Goal: Task Accomplishment & Management: Manage account settings

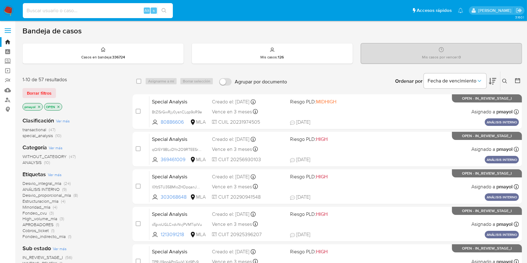
paste input "hyXsDCbk4KIpkfgVr0fcr9en"
click at [114, 8] on input at bounding box center [98, 11] width 150 height 8
type input "hyXsDCbk4KIpkfgVr0fcr9en"
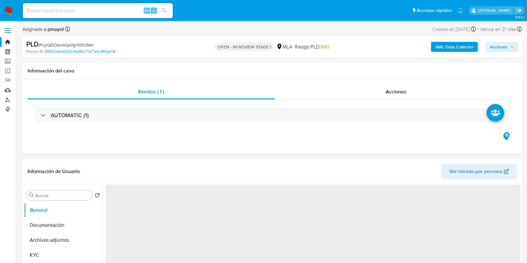
scroll to position [240, 0]
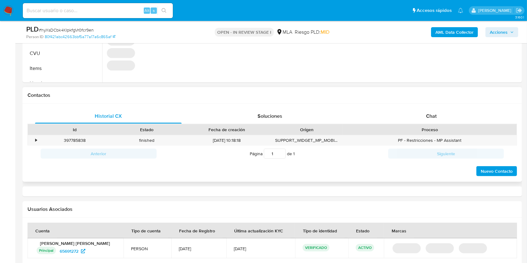
select select "10"
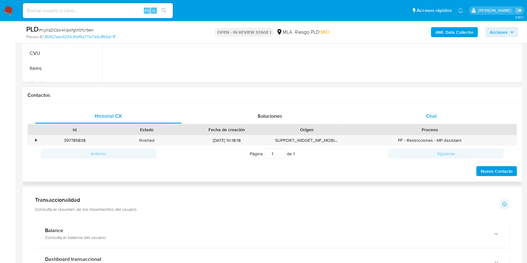
scroll to position [248, 0]
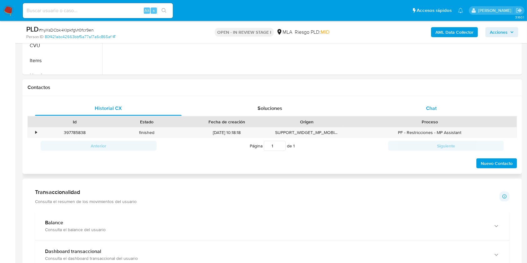
click at [438, 110] on div "Chat" at bounding box center [431, 108] width 147 height 15
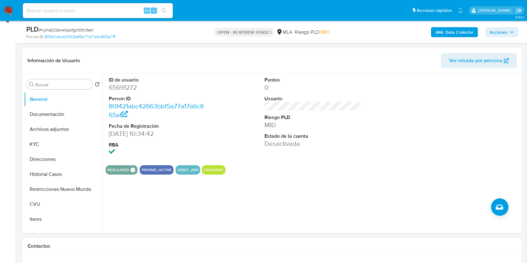
scroll to position [109, 0]
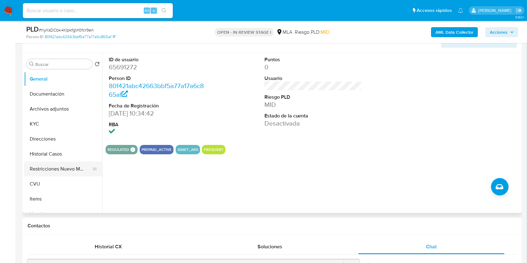
click at [76, 168] on button "Restricciones Nuevo Mundo" at bounding box center [60, 169] width 73 height 15
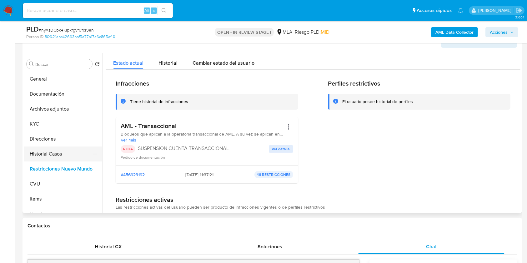
click at [50, 152] on button "Historial Casos" at bounding box center [60, 154] width 73 height 15
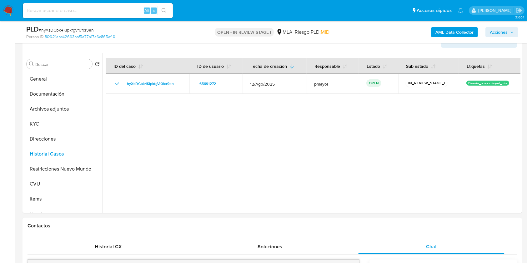
click at [100, 12] on input at bounding box center [98, 11] width 150 height 8
paste input "KpD4EbOkVs4tZNr1RYSosJHL"
type input "KpD4EbOkVs4tZNr1RYSosJHL"
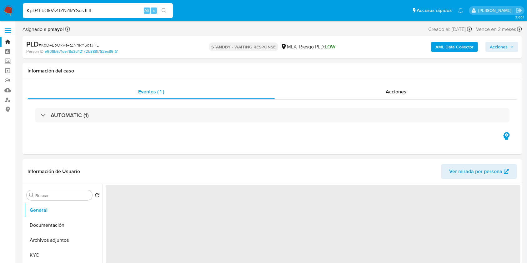
select select "10"
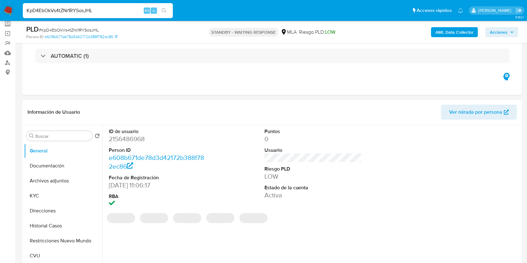
click at [129, 137] on dd "2156486968" at bounding box center [158, 139] width 98 height 9
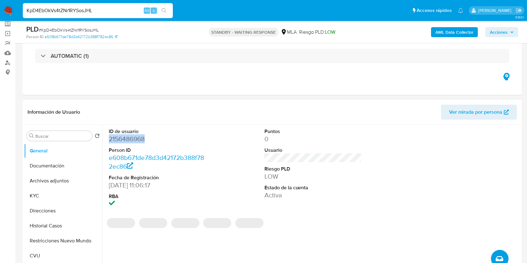
click at [129, 137] on dd "2156486968" at bounding box center [158, 139] width 98 height 9
copy dd "2156486968"
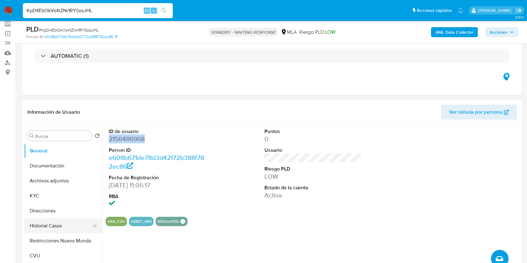
click at [48, 226] on button "Historial Casos" at bounding box center [60, 226] width 73 height 15
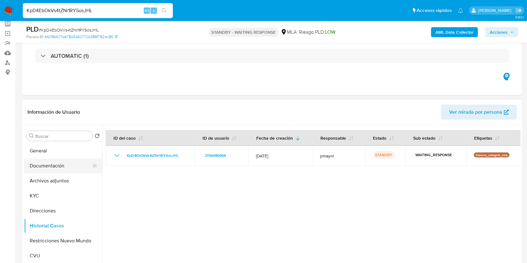
click at [56, 167] on button "Documentación" at bounding box center [60, 166] width 73 height 15
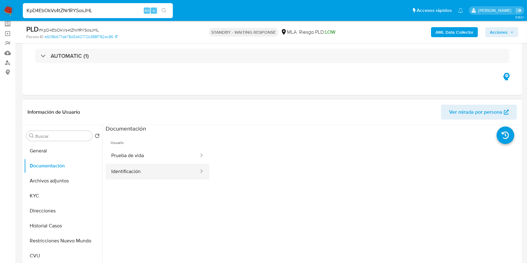
click at [158, 173] on button "Identificación" at bounding box center [153, 172] width 94 height 16
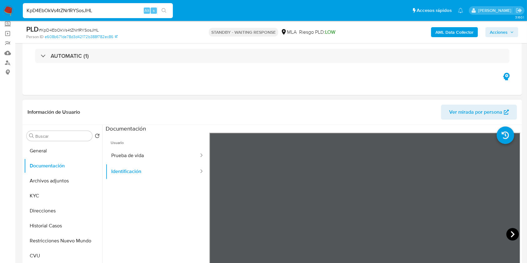
click at [508, 231] on icon at bounding box center [513, 234] width 13 height 13
click at [336, 110] on div "Información de Usuario Ver mirada por persona Buscar Volver al orden por defect…" at bounding box center [273, 192] width 500 height 185
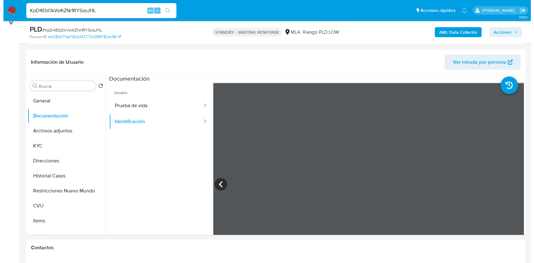
scroll to position [88, 0]
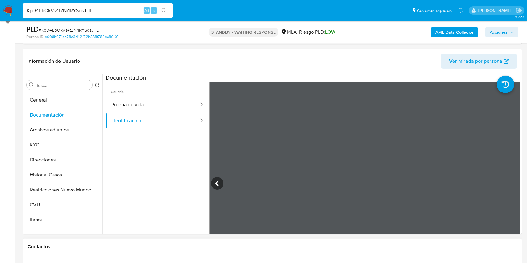
click at [445, 29] on b "AML Data Collector" at bounding box center [455, 32] width 38 height 10
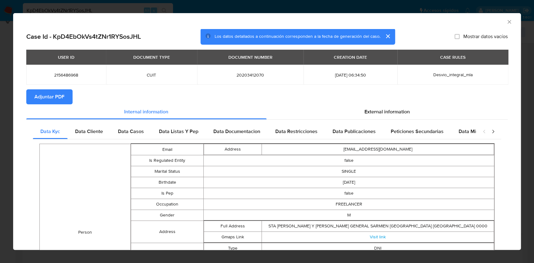
click at [50, 91] on span "Adjuntar PDF" at bounding box center [49, 97] width 30 height 14
click at [394, 110] on span "External information" at bounding box center [386, 112] width 45 height 7
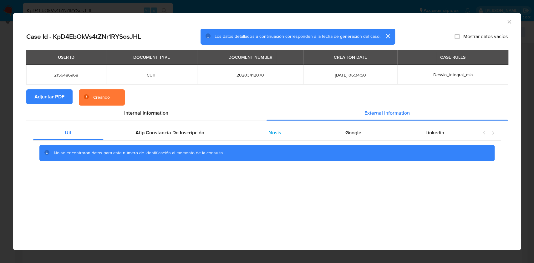
click at [271, 131] on span "Nosis" at bounding box center [274, 132] width 13 height 7
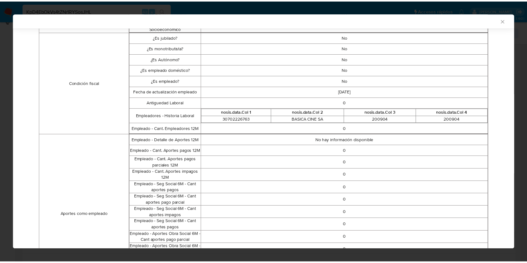
scroll to position [186, 0]
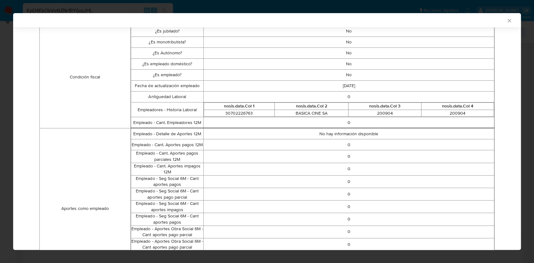
click at [506, 21] on icon "Cerrar ventana" at bounding box center [509, 21] width 6 height 6
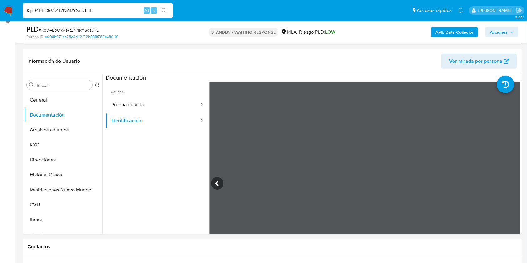
click at [85, 11] on input "KpD4EbOkVs4tZNr1RYSosJHL" at bounding box center [98, 11] width 150 height 8
paste input "BQSotJqoLjnmt2bEPkSPs9Qe"
type input "BQSotJqoLjnmt2bEPkSPs9Qe"
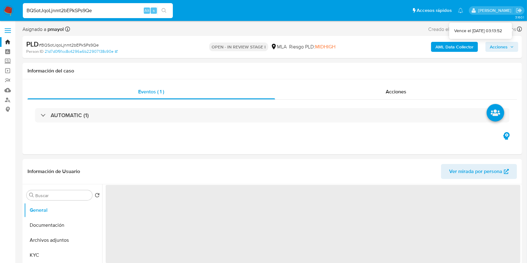
select select "10"
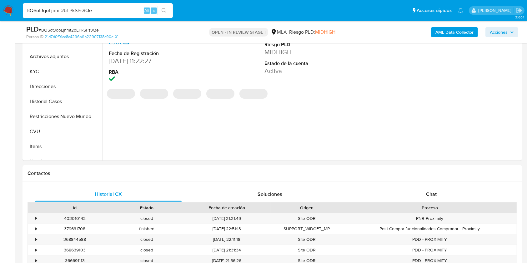
scroll to position [182, 0]
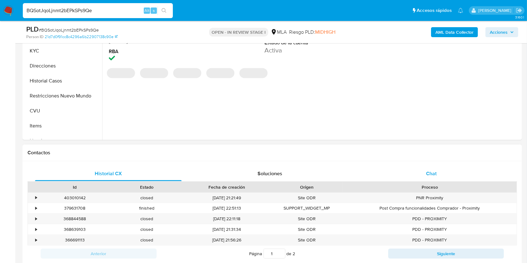
click at [439, 175] on div "Chat" at bounding box center [431, 173] width 147 height 15
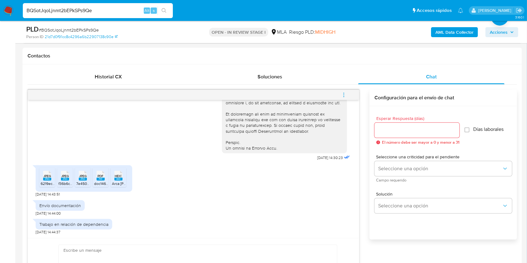
scroll to position [301, 0]
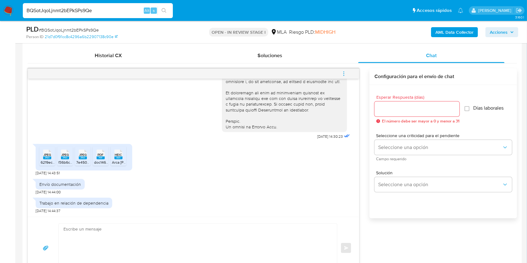
click at [49, 156] on span "JPEG" at bounding box center [47, 155] width 8 height 4
click at [64, 155] on span "JPEG" at bounding box center [65, 155] width 8 height 4
click at [82, 157] on rect at bounding box center [83, 158] width 8 height 3
click at [100, 156] on span "PDF" at bounding box center [101, 155] width 6 height 4
click at [119, 157] on rect at bounding box center [118, 158] width 8 height 3
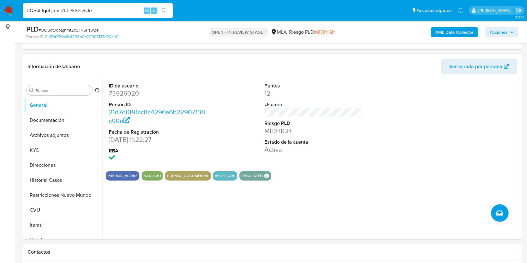
scroll to position [90, 0]
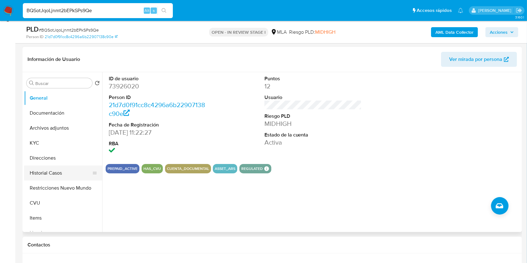
click at [54, 175] on button "Historial Casos" at bounding box center [60, 173] width 73 height 15
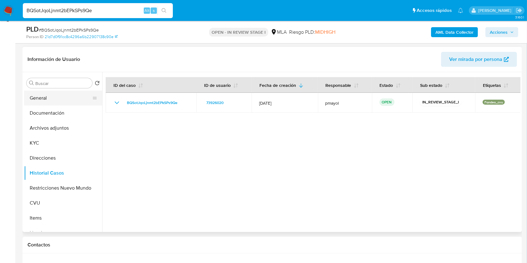
click at [44, 96] on button "General" at bounding box center [60, 98] width 73 height 15
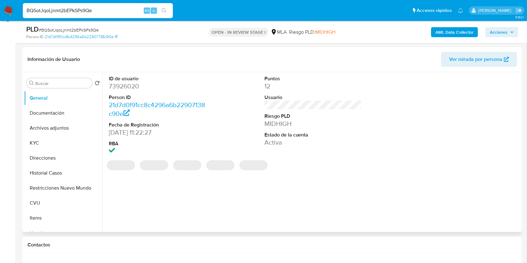
click at [122, 88] on dd "73926020" at bounding box center [158, 86] width 98 height 9
copy dd "73926020"
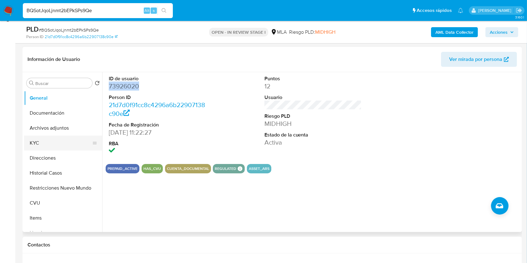
click at [47, 142] on button "KYC" at bounding box center [60, 143] width 73 height 15
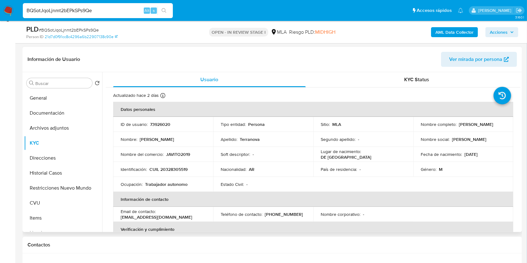
drag, startPoint x: 521, startPoint y: 90, endPoint x: 509, endPoint y: 153, distance: 63.4
click at [509, 153] on div "Buscar Volver al orden por defecto General Documentación Archivos adjuntos KYC …" at bounding box center [273, 152] width 500 height 160
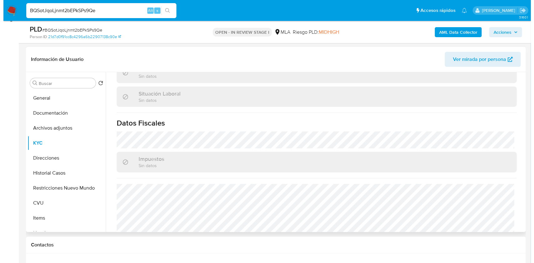
scroll to position [319, 0]
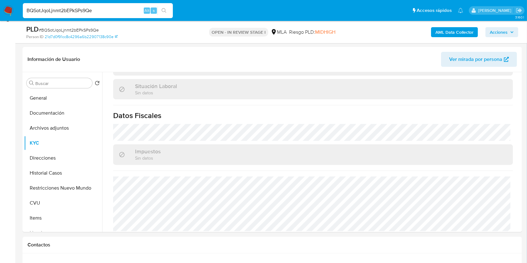
click at [444, 28] on b "AML Data Collector" at bounding box center [455, 32] width 38 height 10
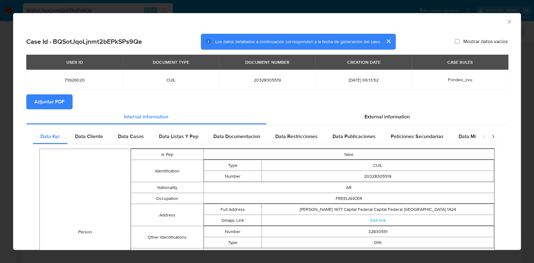
click at [60, 105] on span "Adjuntar PDF" at bounding box center [49, 102] width 30 height 14
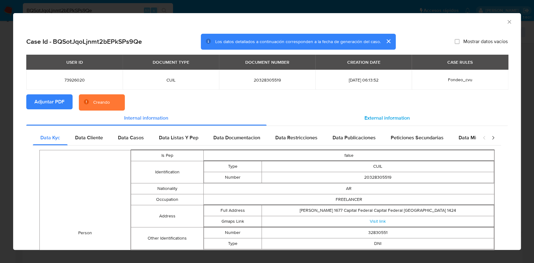
click at [381, 119] on span "External information" at bounding box center [386, 117] width 45 height 7
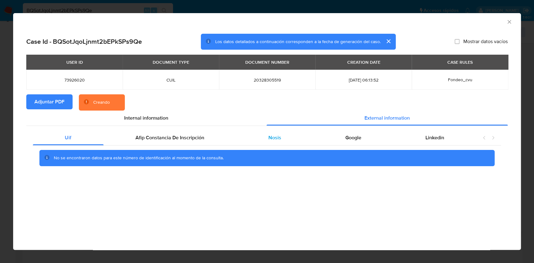
click at [281, 135] on div "Nosis" at bounding box center [274, 137] width 77 height 15
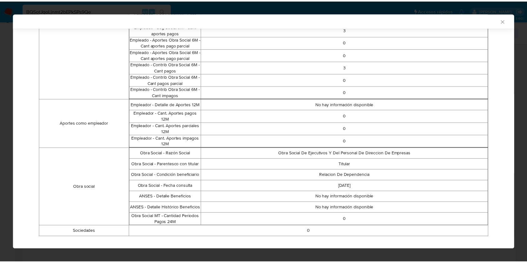
scroll to position [660, 0]
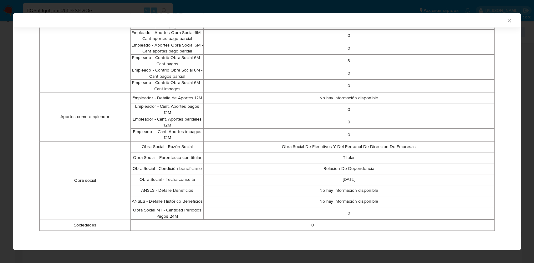
click at [506, 21] on icon "Cerrar ventana" at bounding box center [509, 21] width 6 height 6
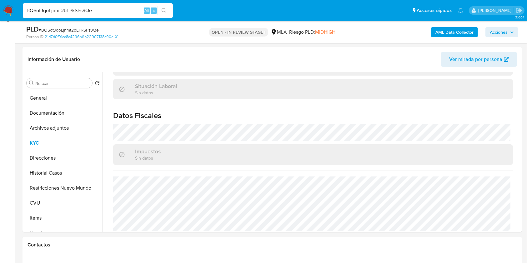
scroll to position [0, 0]
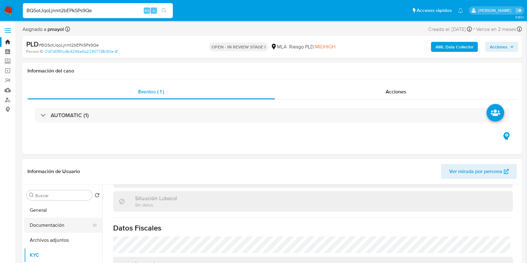
click at [43, 224] on button "Documentación" at bounding box center [60, 225] width 73 height 15
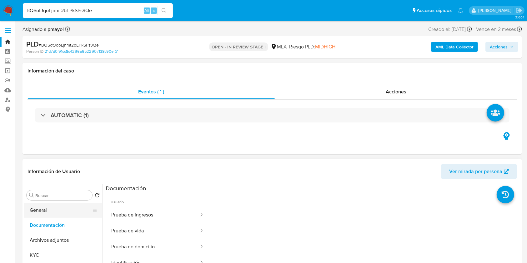
click at [44, 210] on button "General" at bounding box center [60, 210] width 73 height 15
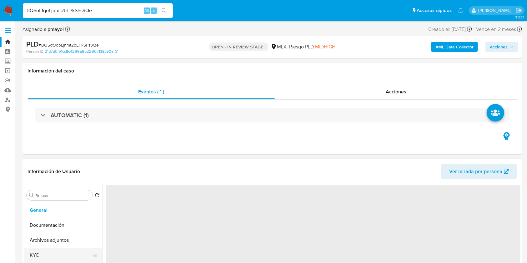
click at [48, 260] on button "KYC" at bounding box center [60, 255] width 73 height 15
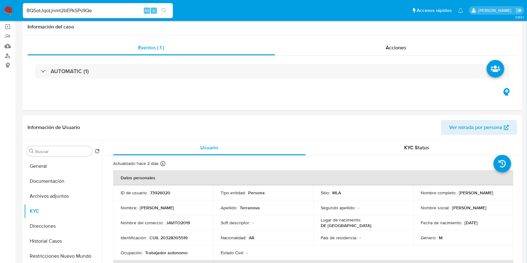
scroll to position [61, 0]
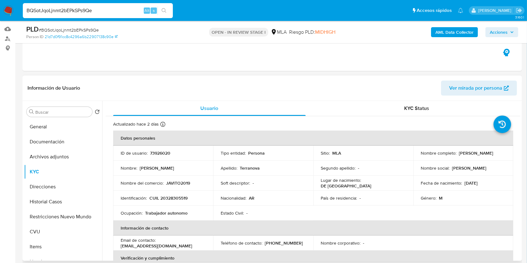
click at [174, 196] on p "CUIL 20328305519" at bounding box center [169, 199] width 38 height 6
copy p "20328305519"
click at [66, 156] on button "Archivos adjuntos" at bounding box center [60, 157] width 73 height 15
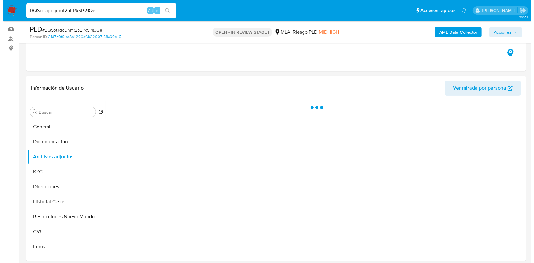
scroll to position [35, 0]
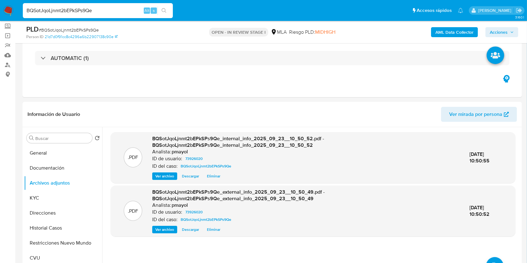
click at [453, 27] on b "AML Data Collector" at bounding box center [455, 32] width 38 height 10
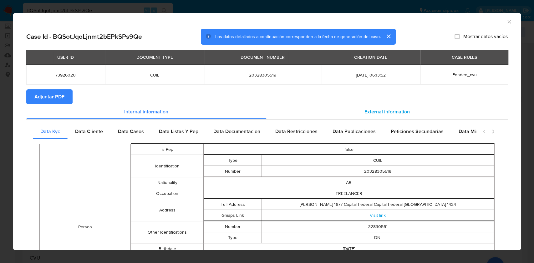
click at [368, 111] on span "External information" at bounding box center [386, 111] width 45 height 7
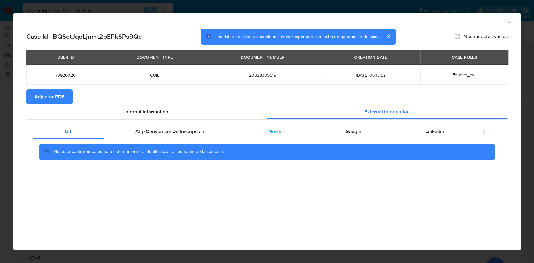
click at [262, 134] on div "Nosis" at bounding box center [274, 131] width 77 height 15
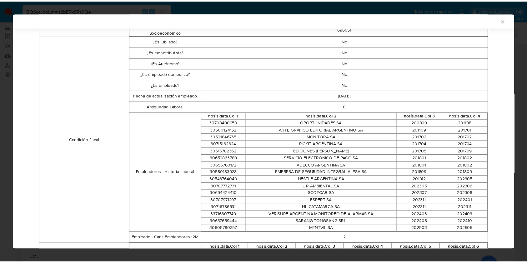
scroll to position [185, 0]
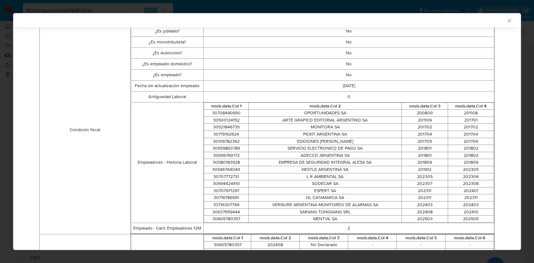
click at [507, 20] on icon "Cerrar ventana" at bounding box center [508, 20] width 3 height 3
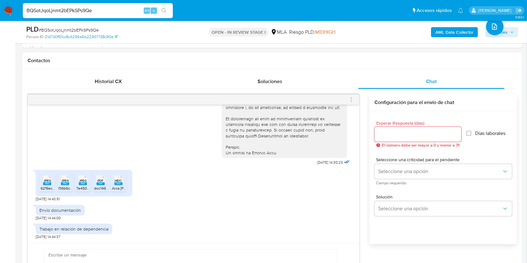
scroll to position [290, 0]
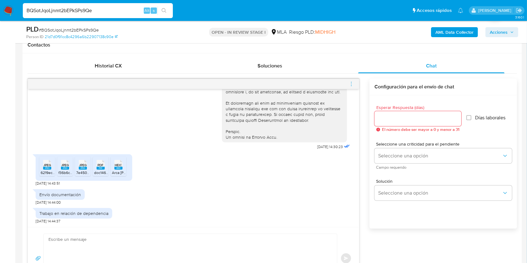
click at [60, 30] on span "# BQSotJqoLjnmt2bEPkSPs9Qe" at bounding box center [69, 30] width 60 height 6
copy span "BQSotJqoLjnmt2bEPkSPs9Qe"
click at [17, 9] on nav "Pausado Ver notificaciones BQSotJqoLjnmt2bEPkSPs9Qe Alt s Accesos rápidos Presi…" at bounding box center [263, 10] width 527 height 21
click at [6, 9] on img at bounding box center [8, 10] width 11 height 11
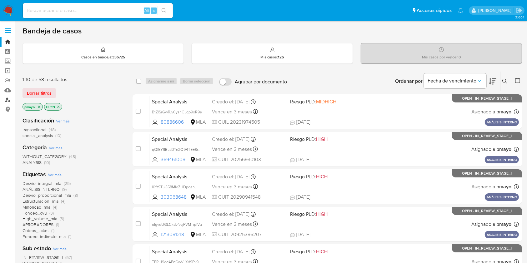
click at [9, 99] on link "Buscador de personas" at bounding box center [37, 100] width 74 height 10
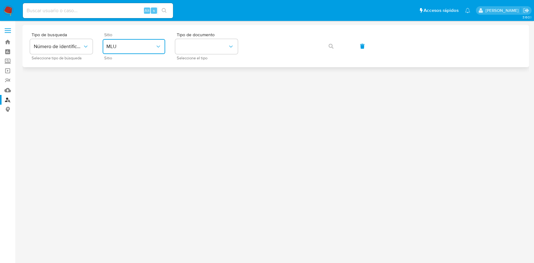
click at [120, 45] on span "MLU" at bounding box center [130, 46] width 49 height 6
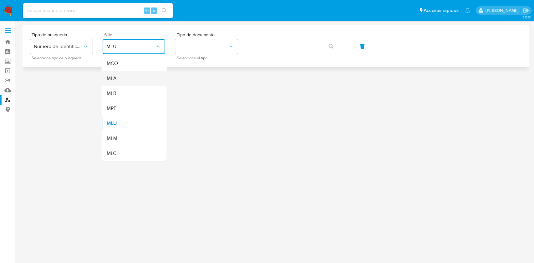
click at [125, 79] on div "MLA" at bounding box center [131, 78] width 51 height 15
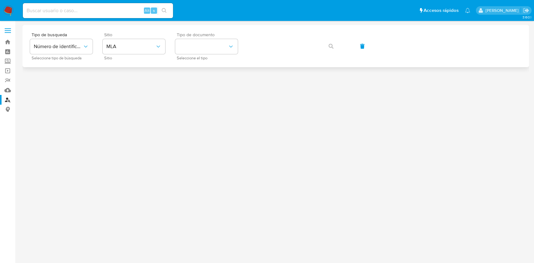
click at [222, 38] on div "Tipo de documento Seleccione el tipo" at bounding box center [206, 46] width 63 height 27
click at [223, 44] on button "identificationType" at bounding box center [206, 46] width 63 height 15
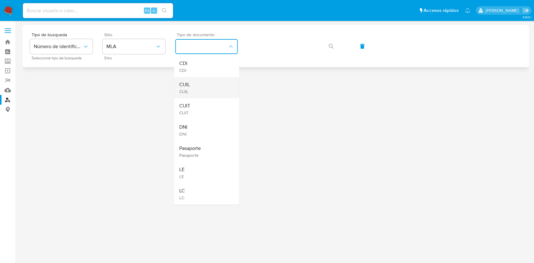
click at [212, 80] on div "CUIL CUIL" at bounding box center [204, 87] width 51 height 21
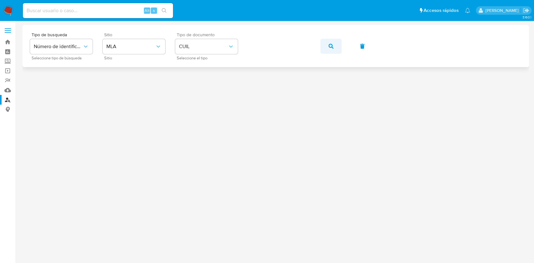
click at [333, 45] on button "button" at bounding box center [330, 46] width 21 height 15
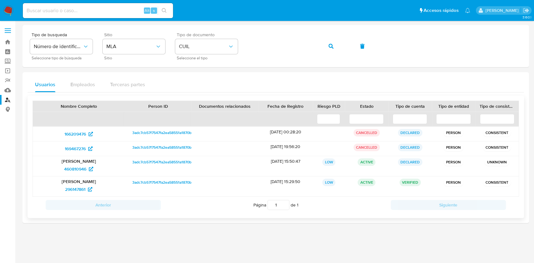
click at [147, 161] on span "3adc7cb57f7547fa2ea58551a1870b0e" at bounding box center [164, 163] width 64 height 8
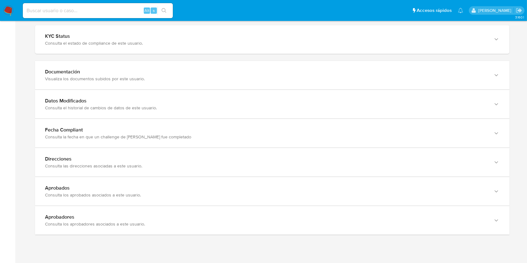
scroll to position [618, 0]
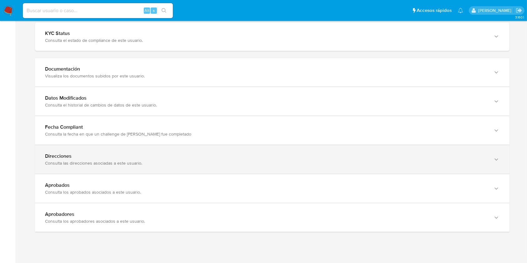
click at [489, 156] on div "Direcciones Consulta las direcciones asociadas a este usuario." at bounding box center [272, 159] width 475 height 28
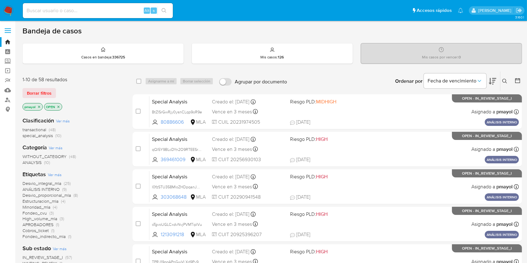
click at [503, 84] on button at bounding box center [506, 82] width 10 height 8
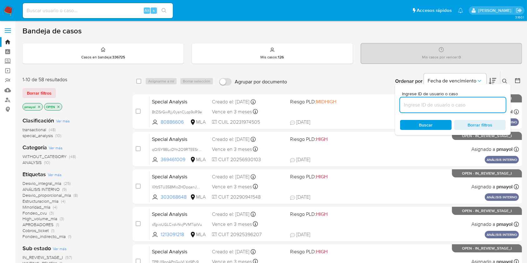
click at [453, 103] on input at bounding box center [453, 105] width 106 height 8
type input "BQSotJqoLjnmt2bEPkSPs9Qe"
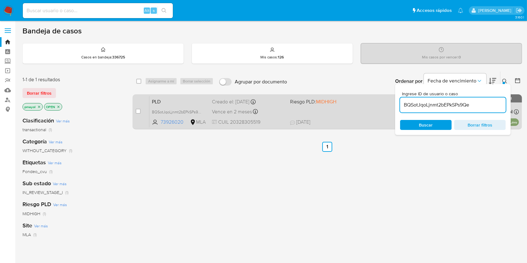
click at [352, 117] on div "PLD BQSotJqoLjnmt2bEPkSPs9Qe 73926020 MLA Riesgo PLD: MIDHIGH Creado el: 12/09/…" at bounding box center [335, 112] width 370 height 32
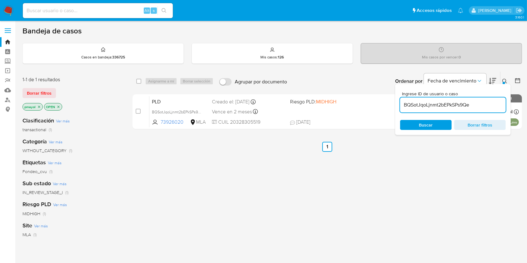
click at [141, 84] on div "select-all-cases-checkbox" at bounding box center [140, 82] width 8 height 8
click at [140, 81] on input "checkbox" at bounding box center [138, 81] width 5 height 5
checkbox input "true"
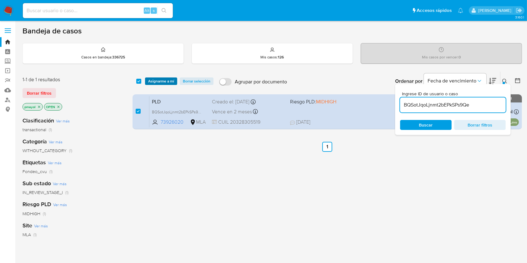
click at [156, 84] on span "Asignarme a mí" at bounding box center [161, 81] width 26 height 6
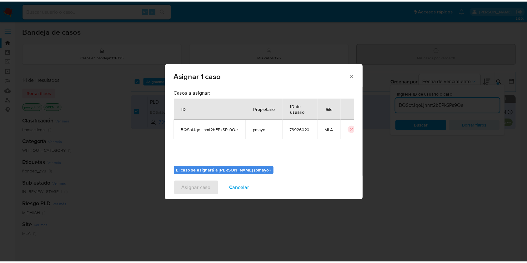
scroll to position [32, 0]
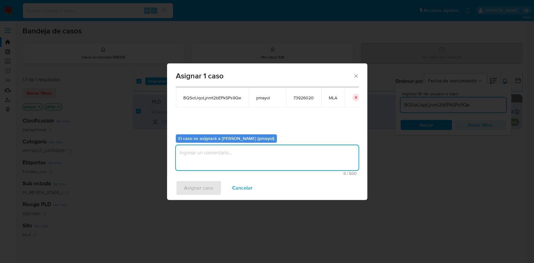
click at [291, 153] on textarea "assign-modal" at bounding box center [267, 157] width 183 height 25
type textarea "Asignación"
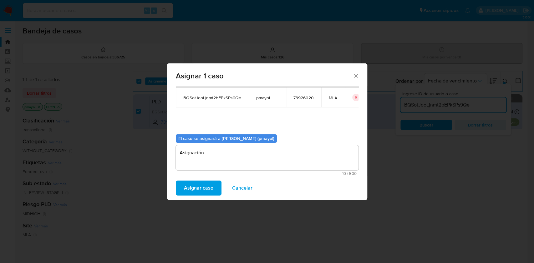
click at [205, 189] on span "Asignar caso" at bounding box center [198, 188] width 29 height 14
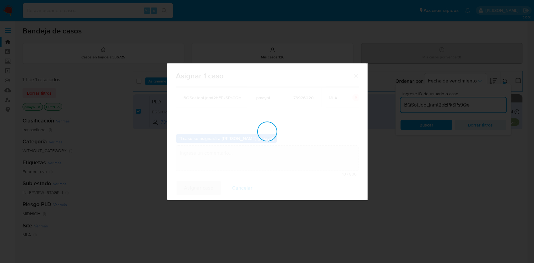
checkbox input "false"
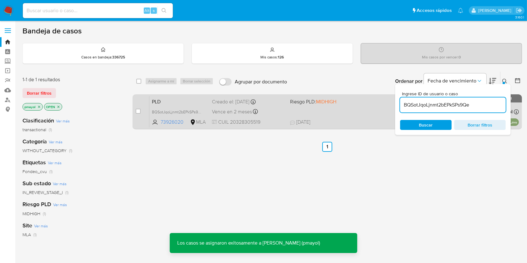
click at [280, 111] on div "Vence en 2 meses Vence el 29/11/2025 03:13:52" at bounding box center [248, 112] width 73 height 8
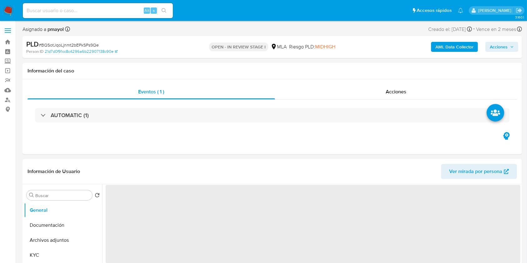
select select "10"
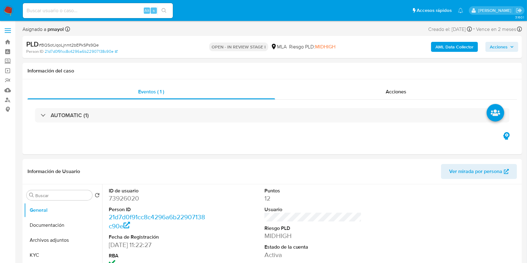
scroll to position [230, 0]
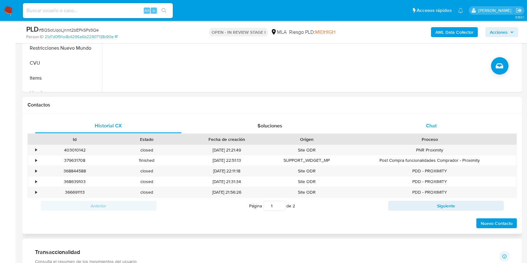
click at [433, 131] on div "Chat" at bounding box center [431, 126] width 147 height 15
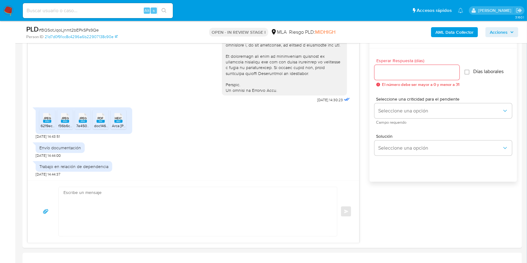
scroll to position [343, 0]
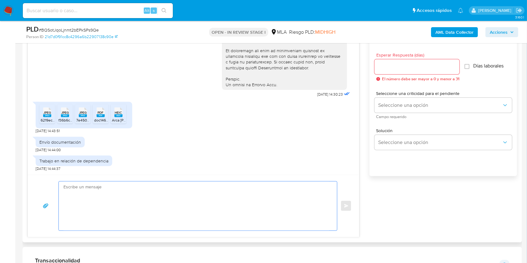
click at [139, 202] on textarea at bounding box center [197, 206] width 266 height 49
paste textarea "Hola, ¡Muchas gracias por tu respuesta! Confirmamos la recepción de la document…"
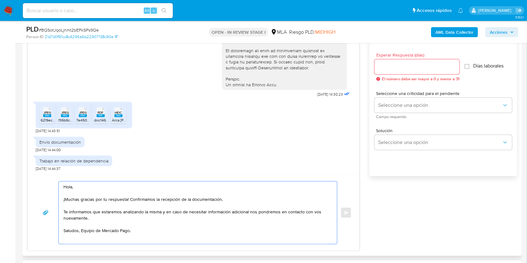
scroll to position [3, 0]
click at [61, 192] on div "Hola, ¡Muchas gracias por tu respuesta! Confirmamos la recepción de la document…" at bounding box center [196, 213] width 275 height 63
click at [64, 190] on textarea "Hola, ¡Muchas gracias por tu respuesta! Confirmamos la recepción de la document…" at bounding box center [197, 213] width 266 height 63
click at [80, 232] on textarea "Hola, ¡Muchas gracias por tu respuesta! Confirmamos la recepción de la document…" at bounding box center [197, 213] width 266 height 62
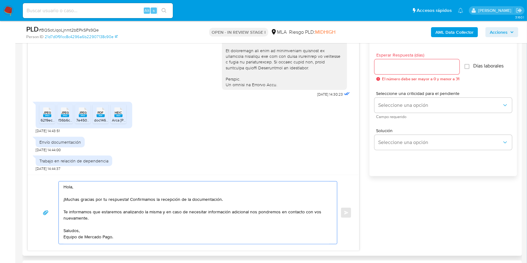
type textarea "Hola, ¡Muchas gracias por tu respuesta! Confirmamos la recepción de la document…"
click at [398, 69] on input "Esperar Respuesta (días)" at bounding box center [417, 67] width 85 height 8
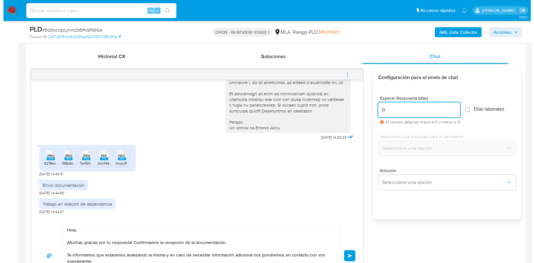
scroll to position [308, 0]
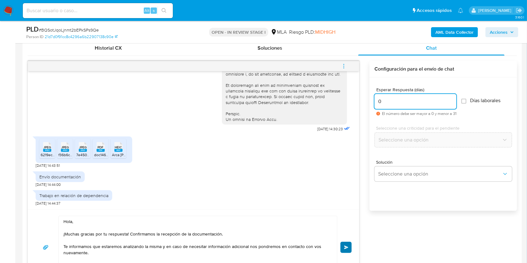
type input "0"
click at [348, 250] on button "Enviar" at bounding box center [346, 247] width 11 height 11
click at [345, 65] on icon "menu-action" at bounding box center [344, 67] width 6 height 6
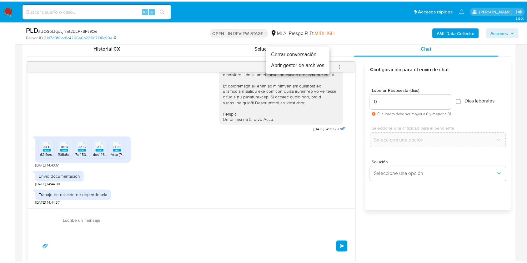
scroll to position [375, 0]
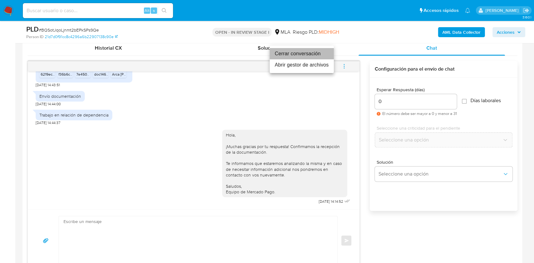
click at [295, 52] on li "Cerrar conversación" at bounding box center [302, 53] width 64 height 11
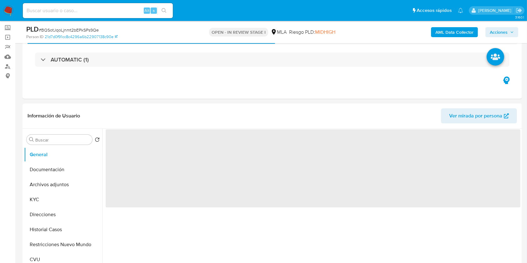
scroll to position [42, 0]
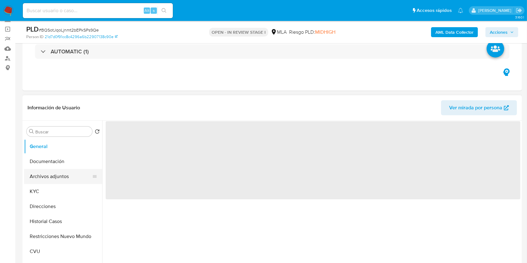
select select "10"
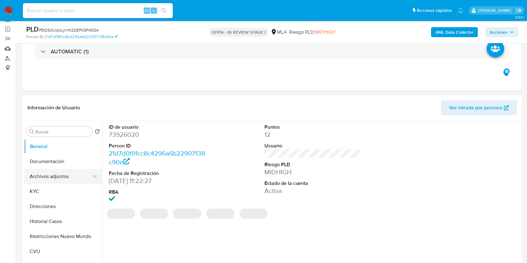
click at [75, 170] on button "Archivos adjuntos" at bounding box center [60, 176] width 73 height 15
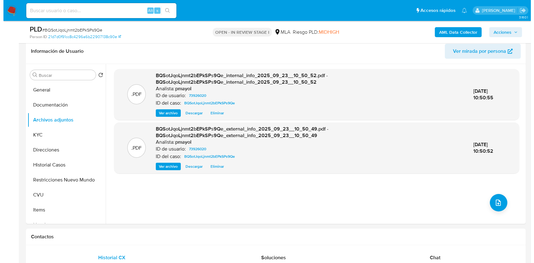
scroll to position [84, 0]
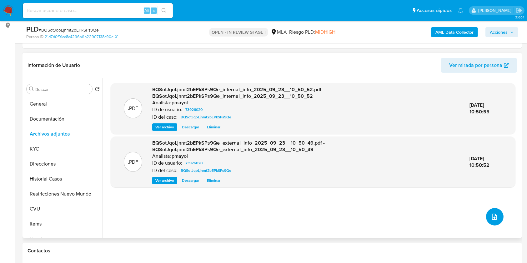
click at [490, 221] on button "upload-file" at bounding box center [495, 217] width 18 height 18
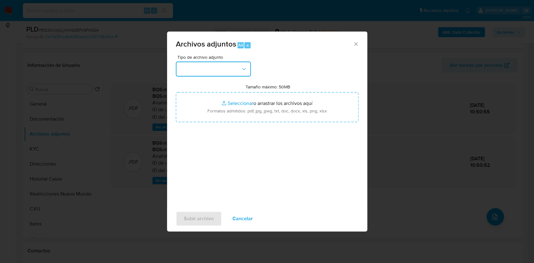
click at [216, 70] on button "button" at bounding box center [213, 69] width 75 height 15
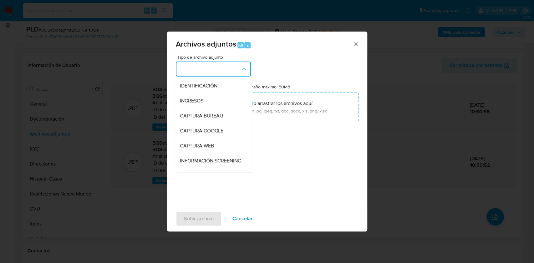
scroll to position [45, 0]
click at [197, 160] on div "OTROS" at bounding box center [212, 161] width 64 height 15
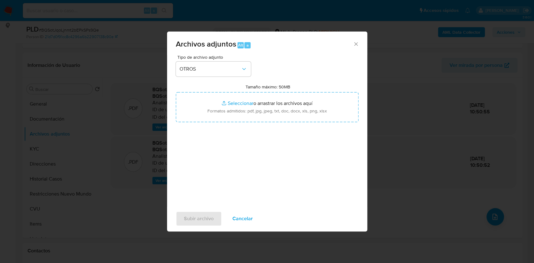
click at [264, 80] on div "Tipo de archivo adjunto OTROS Tamaño máximo: 50MB Seleccionar archivos Seleccio…" at bounding box center [267, 129] width 183 height 148
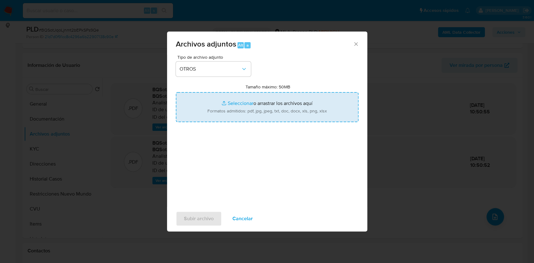
click at [274, 99] on input "Tamaño máximo: 50MB Seleccionar archivos" at bounding box center [267, 107] width 183 height 30
type input "C:\fakepath\Acuerdo conciliatorio 1.jpeg"
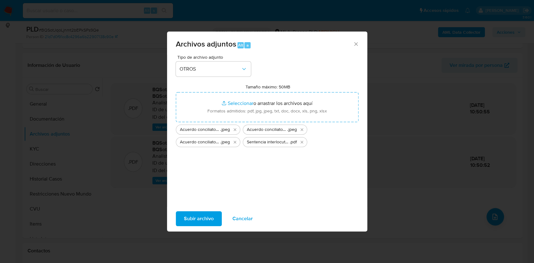
click at [205, 217] on span "Subir archivo" at bounding box center [199, 219] width 30 height 14
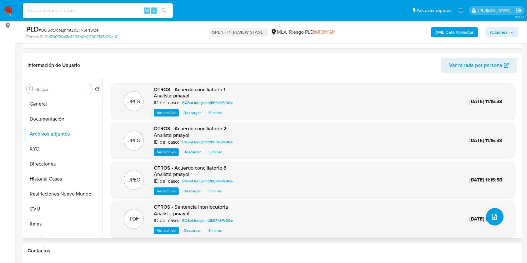
click at [496, 214] on button "upload-file" at bounding box center [495, 217] width 18 height 18
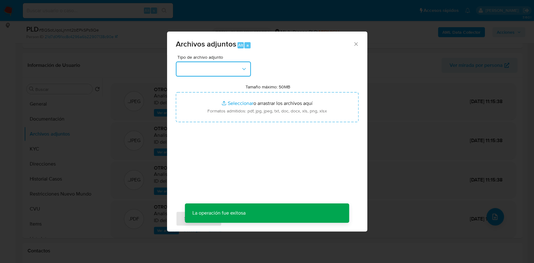
click at [239, 68] on button "button" at bounding box center [213, 69] width 75 height 15
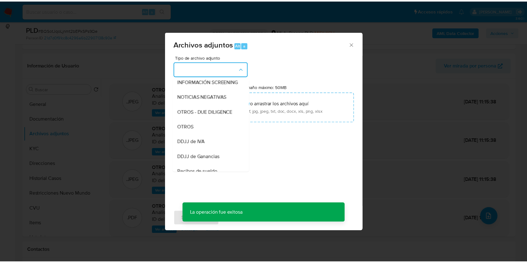
scroll to position [82, 0]
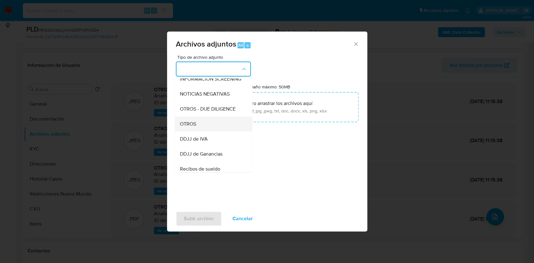
click at [187, 132] on div "OTROS" at bounding box center [212, 124] width 64 height 15
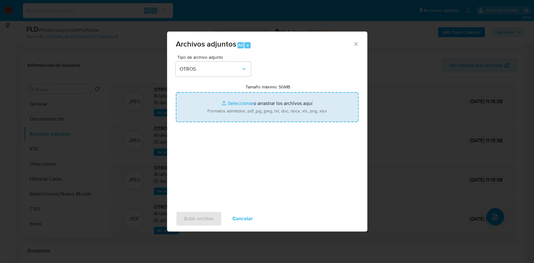
click at [225, 109] on input "Tamaño máximo: 50MB Seleccionar archivos" at bounding box center [267, 107] width 183 height 30
type input "C:\fakepath\Caselog BQSotJqoLjnmt2bEPkSPs9Qe.docx"
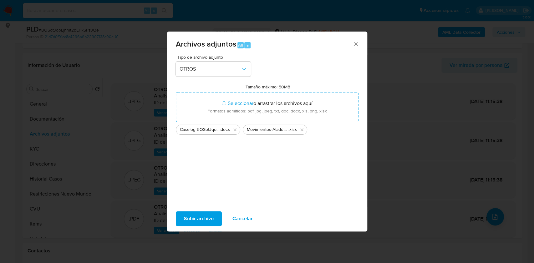
click at [202, 217] on span "Subir archivo" at bounding box center [199, 219] width 30 height 14
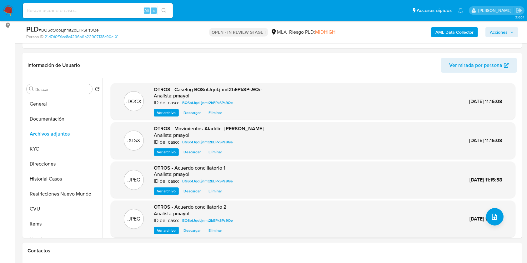
click at [506, 34] on span "Acciones" at bounding box center [499, 32] width 18 height 10
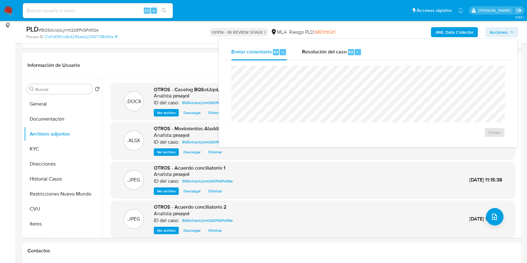
click at [316, 42] on div "Enviar comentario Alt c Resolución del caso Alt r Enviar" at bounding box center [368, 93] width 299 height 109
click at [320, 49] on span "Resolución del caso" at bounding box center [324, 51] width 45 height 7
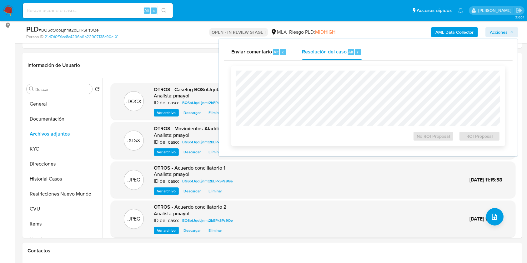
click at [316, 68] on div "No ROI Proposal ROI Proposal" at bounding box center [368, 106] width 274 height 81
click at [423, 133] on span "No ROI Proposal" at bounding box center [434, 136] width 33 height 9
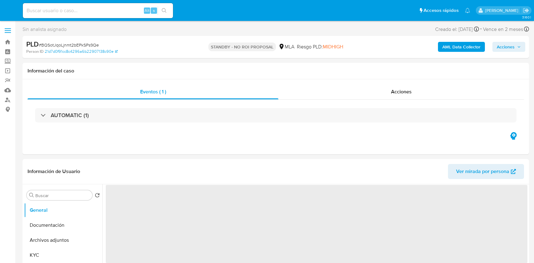
select select "10"
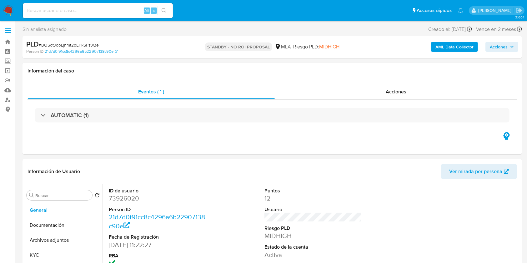
click at [124, 6] on div "Alt s" at bounding box center [98, 10] width 150 height 15
click at [124, 9] on input at bounding box center [98, 11] width 150 height 8
paste input "ku0pujbwOlZ1CVS2o6heGziE"
type input "ku0pujbwOlZ1CVS2o6heGziE"
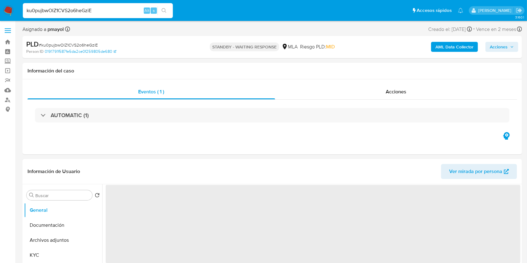
select select "10"
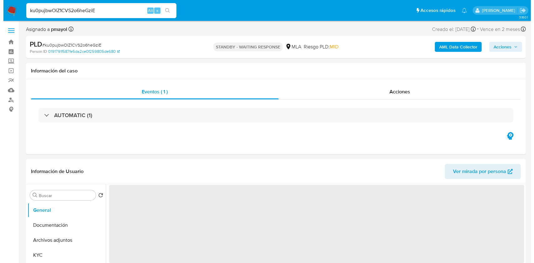
scroll to position [23, 0]
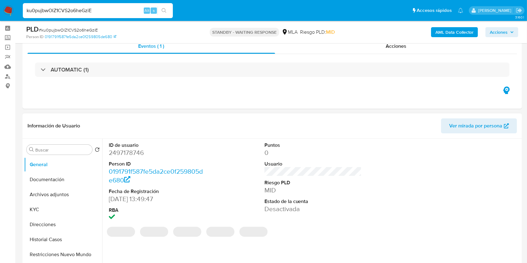
click at [129, 154] on dd "2497178746" at bounding box center [158, 153] width 98 height 9
copy dd "2497178746"
click at [447, 34] on b "AML Data Collector" at bounding box center [455, 32] width 38 height 10
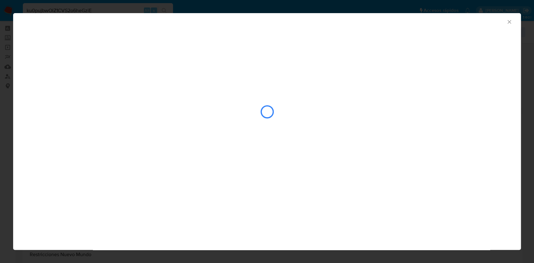
click at [286, 146] on div "closure-recommendation-modal" at bounding box center [267, 93] width 508 height 128
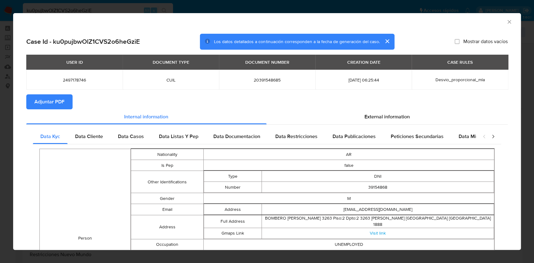
click at [51, 98] on span "Adjuntar PDF" at bounding box center [49, 102] width 30 height 14
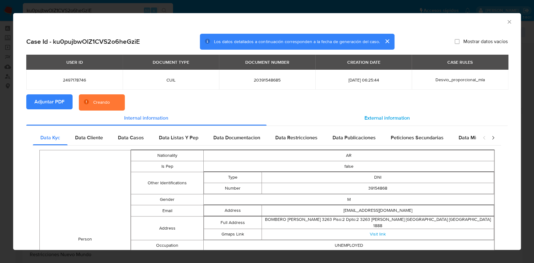
click at [370, 116] on span "External information" at bounding box center [386, 117] width 45 height 7
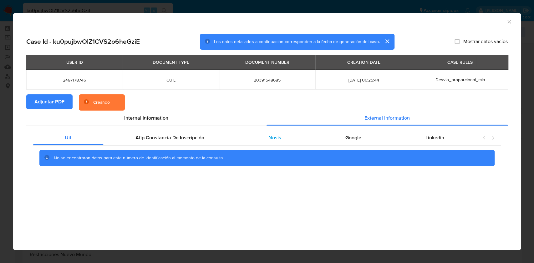
click at [269, 143] on div "Nosis" at bounding box center [274, 137] width 77 height 15
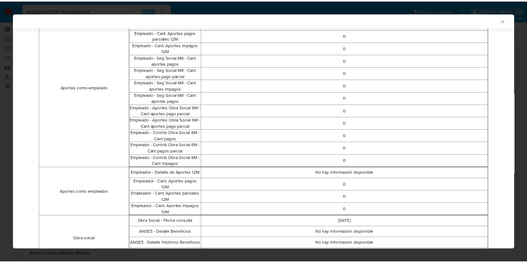
scroll to position [306, 0]
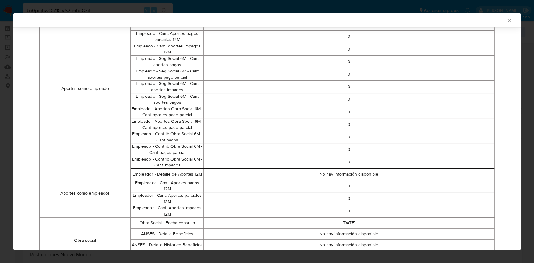
click at [506, 23] on icon "Cerrar ventana" at bounding box center [509, 21] width 6 height 6
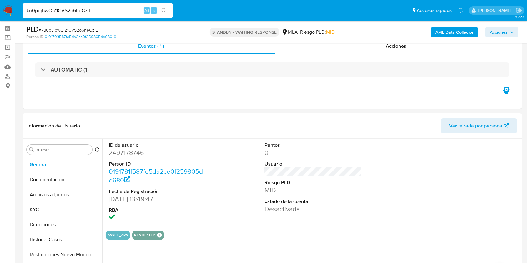
click at [109, 17] on div "ku0pujbwOlZ1CVS2o6heGziE Alt s" at bounding box center [98, 10] width 150 height 15
click at [107, 10] on input "ku0pujbwOlZ1CVS2o6heGziE" at bounding box center [98, 11] width 150 height 8
paste input "PGMxPrJNDnK1cI0A7UhElJrc"
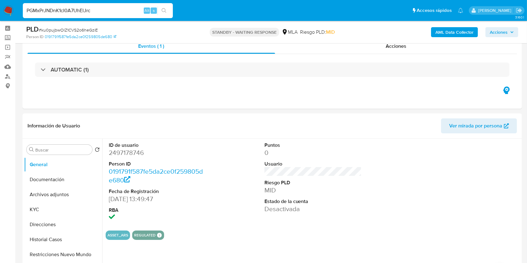
type input "PGMxPrJNDnK1cI0A7UhElJrc"
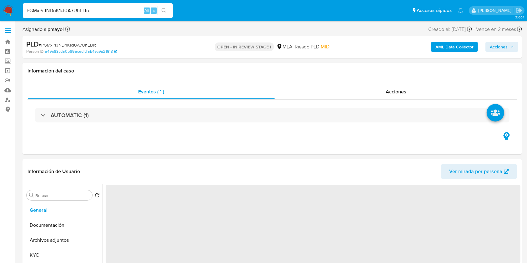
select select "10"
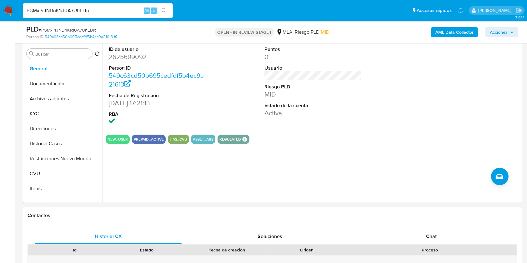
scroll to position [129, 0]
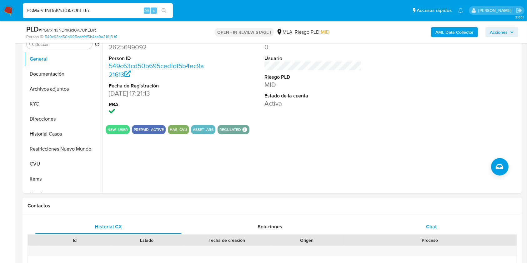
click at [429, 225] on span "Chat" at bounding box center [431, 226] width 11 height 7
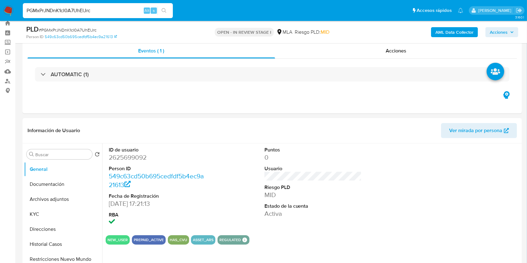
scroll to position [4, 0]
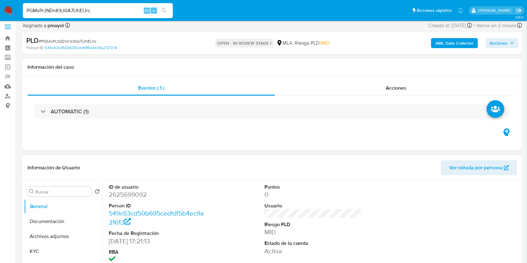
click at [123, 194] on dd "2625699092" at bounding box center [158, 195] width 98 height 9
copy dd "2625699092"
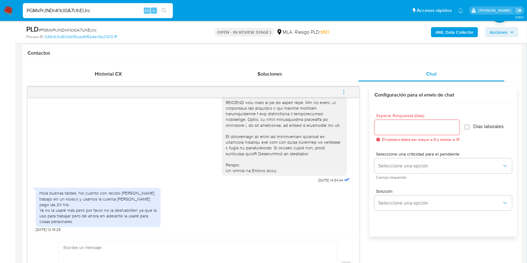
scroll to position [276, 0]
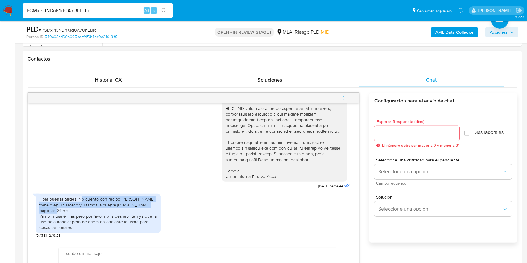
drag, startPoint x: 80, startPoint y: 205, endPoint x: 155, endPoint y: 209, distance: 75.5
click at [155, 209] on div "Hola buenas tardes. No cuento con recibo de sueldo trabajo en un kiosco y usamo…" at bounding box center [98, 213] width 118 height 34
copy div "o cuento con recibo de sueldo trabajo en un kiosco y usamos la cuenta de mercad…"
click at [57, 26] on div "PLD # PGMxPrJNDnK1cI0A7UhElJrc" at bounding box center [107, 29] width 162 height 9
click at [59, 29] on span "# PGMxPrJNDnK1cI0A7UhElJrc" at bounding box center [68, 30] width 58 height 6
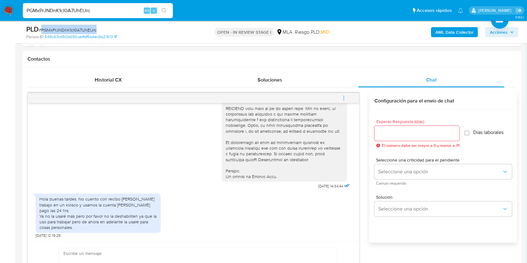
click at [59, 29] on span "# PGMxPrJNDnK1cI0A7UhElJrc" at bounding box center [68, 30] width 58 height 6
copy span "PGMxPrJNDnK1cI0A7UhElJrc"
click at [11, 12] on img at bounding box center [8, 10] width 11 height 11
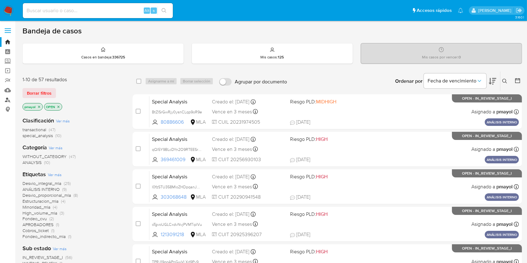
click at [10, 100] on link "Buscador de personas" at bounding box center [37, 100] width 74 height 10
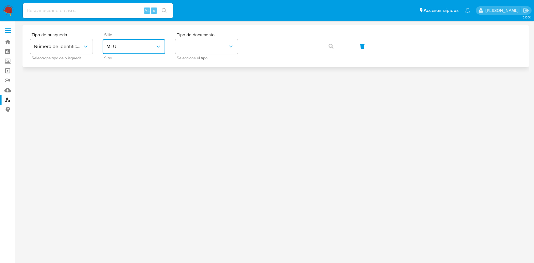
click at [142, 50] on button "MLU" at bounding box center [134, 46] width 63 height 15
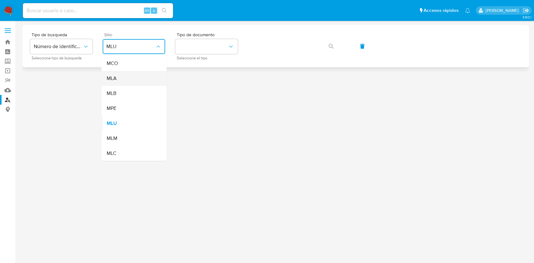
click at [130, 78] on div "MLA" at bounding box center [131, 78] width 51 height 15
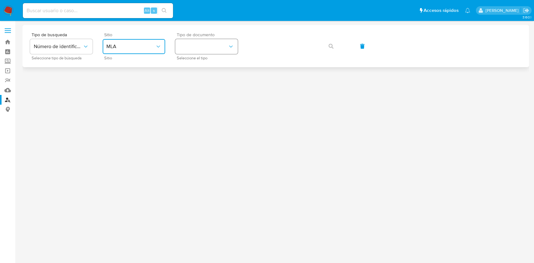
click at [186, 44] on button "identificationType" at bounding box center [206, 46] width 63 height 15
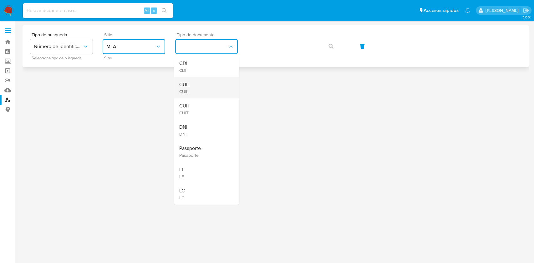
click at [185, 84] on span "CUIL" at bounding box center [184, 85] width 11 height 6
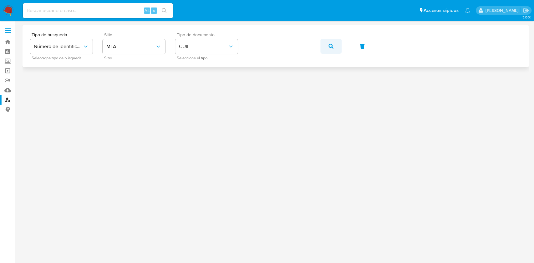
click at [329, 44] on icon "button" at bounding box center [330, 46] width 5 height 5
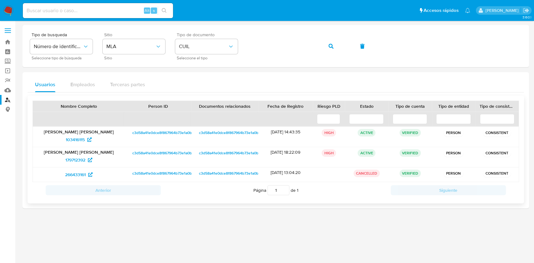
click at [145, 130] on span "c3d58a41e0dce8f867964b73e1a0b245" at bounding box center [165, 133] width 66 height 8
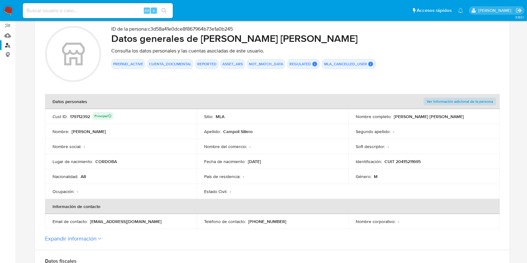
scroll to position [54, 0]
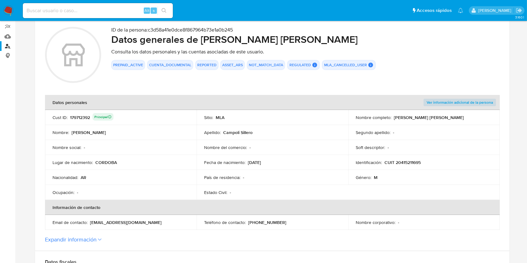
click at [208, 66] on button "REPORTED" at bounding box center [206, 65] width 19 height 3
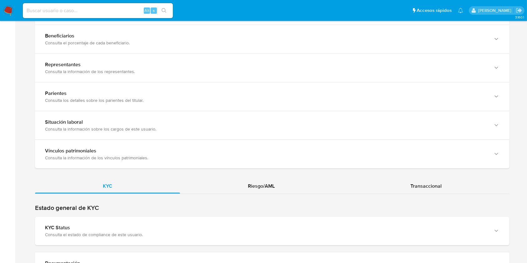
scroll to position [455, 0]
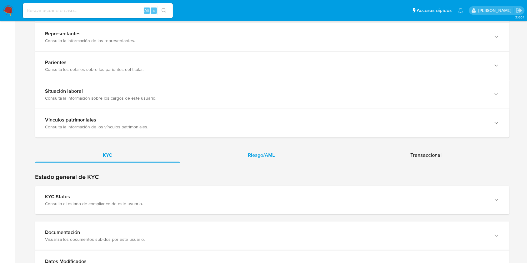
click at [248, 149] on div "Riesgo/AML" at bounding box center [261, 155] width 163 height 15
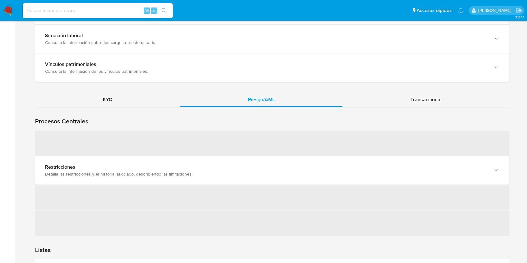
scroll to position [527, 0]
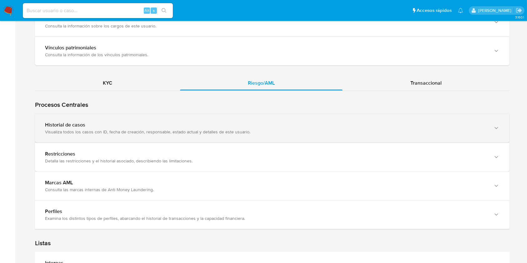
click at [355, 115] on div "Historial de casos Visualiza todos los casos con ID, fecha de creación, respons…" at bounding box center [272, 128] width 475 height 28
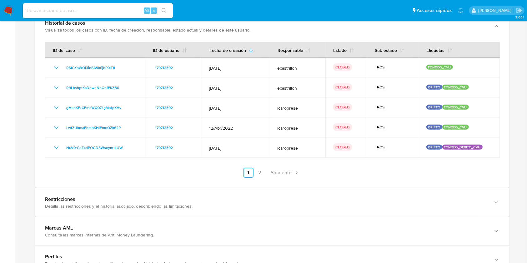
scroll to position [637, 0]
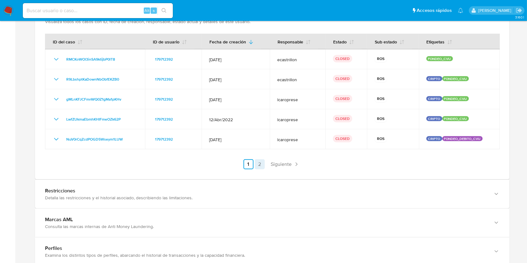
click at [258, 163] on link "2" at bounding box center [260, 165] width 10 height 10
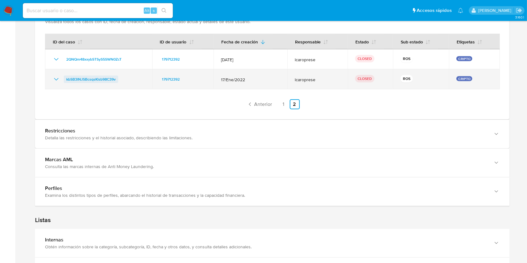
click at [102, 79] on span "kbSB3INJSBcsqsKlsb98C39v" at bounding box center [90, 80] width 49 height 8
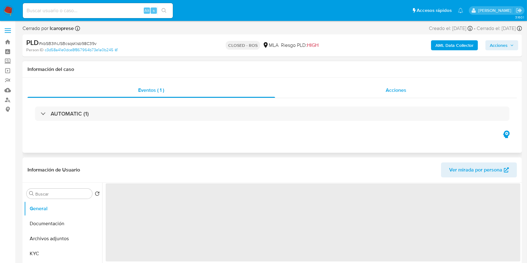
click at [382, 93] on div "Acciones" at bounding box center [396, 90] width 242 height 15
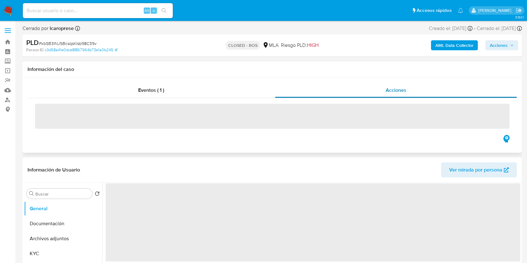
select select "10"
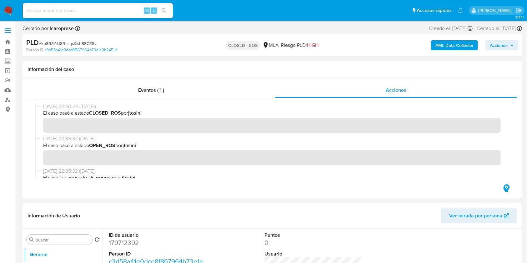
click at [446, 44] on b "AML Data Collector" at bounding box center [455, 45] width 38 height 10
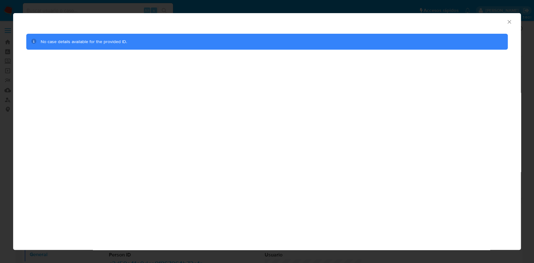
click at [509, 24] on icon "Cerrar ventana" at bounding box center [509, 22] width 6 height 6
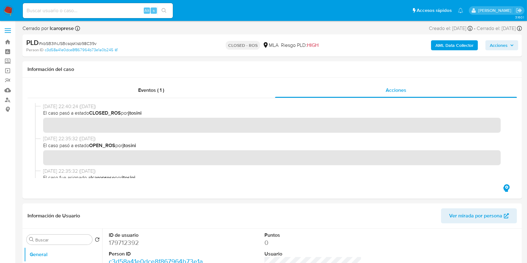
click at [450, 48] on b "AML Data Collector" at bounding box center [455, 45] width 38 height 10
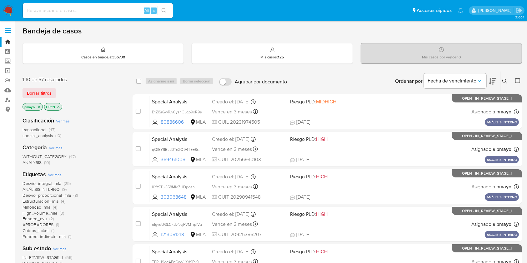
click at [506, 78] on button at bounding box center [506, 82] width 10 height 8
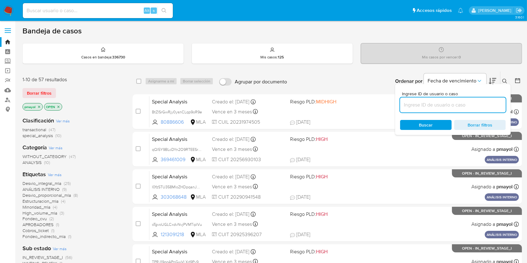
click at [455, 106] on input at bounding box center [453, 105] width 106 height 8
type input "PGMxPrJNDnK1cI0A7UhElJrc"
click at [431, 123] on span "Buscar" at bounding box center [426, 125] width 14 height 10
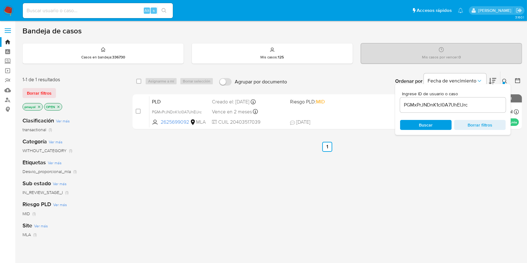
click at [136, 83] on div "select-all-cases-checkbox Asignarme a mí Borrar selección Agrupar por documento…" at bounding box center [328, 81] width 390 height 19
click at [137, 82] on input "checkbox" at bounding box center [138, 81] width 5 height 5
checkbox input "true"
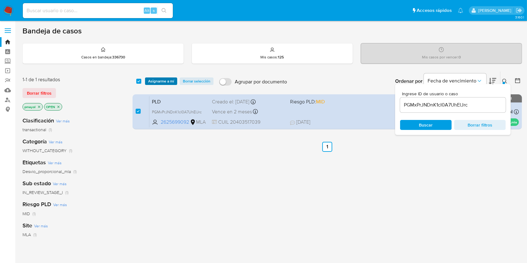
click at [153, 79] on span "Asignarme a mí" at bounding box center [161, 81] width 26 height 6
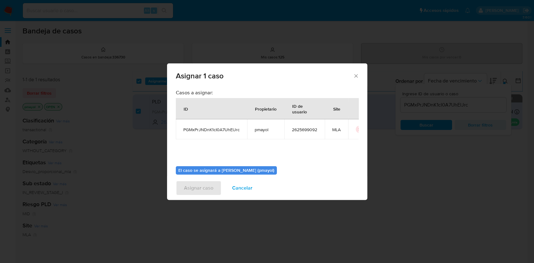
click at [238, 184] on span "Cancelar" at bounding box center [242, 188] width 20 height 14
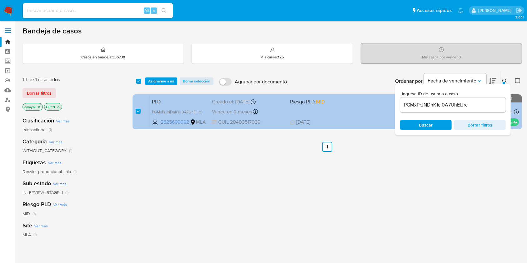
click at [348, 112] on div "PLD PGMxPrJNDnK1cI0A7UhElJrc 2625699092 MLA Riesgo PLD: MID Creado el: 12/09/20…" at bounding box center [335, 112] width 370 height 32
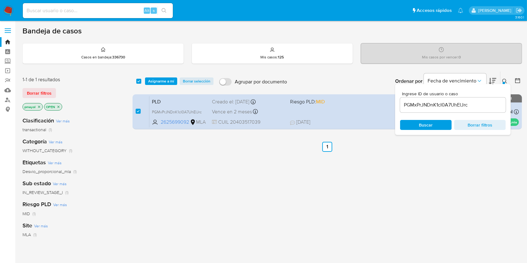
click at [152, 83] on span "Asignarme a mí" at bounding box center [161, 81] width 26 height 6
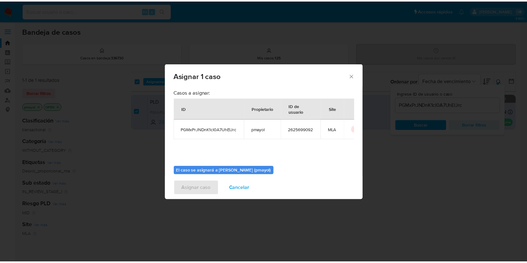
scroll to position [32, 0]
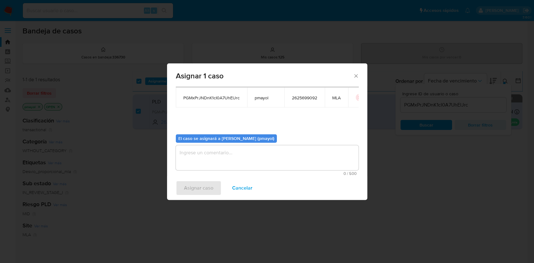
click at [314, 163] on textarea "assign-modal" at bounding box center [267, 157] width 183 height 25
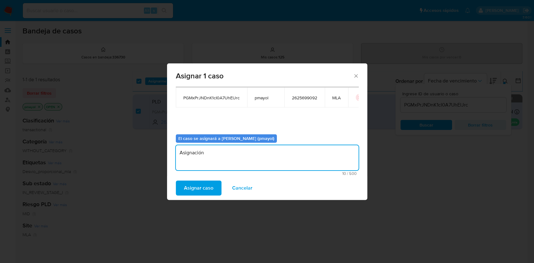
type textarea "Asignación"
click at [199, 193] on span "Asignar caso" at bounding box center [198, 188] width 29 height 14
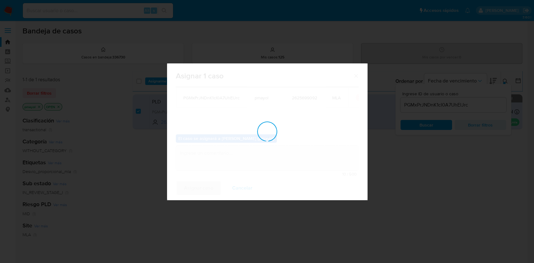
checkbox input "false"
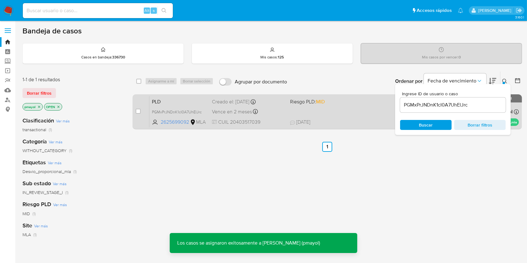
click at [350, 121] on span "19/09/2025 19/09/2025 09:19" at bounding box center [365, 122] width 151 height 7
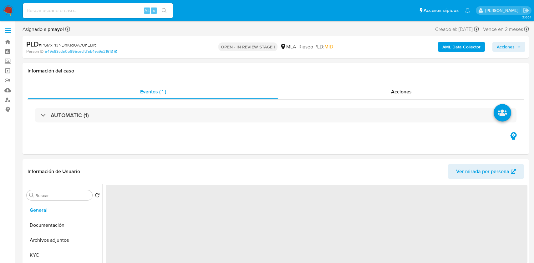
select select "10"
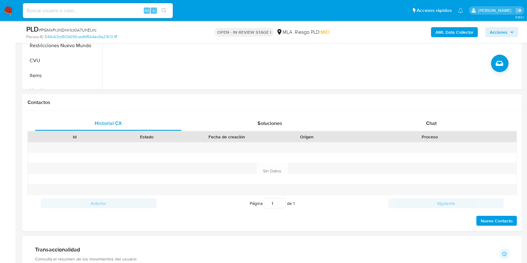
scroll to position [227, 0]
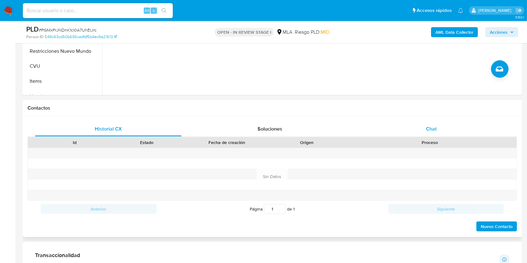
click at [440, 133] on div "Chat" at bounding box center [431, 129] width 147 height 15
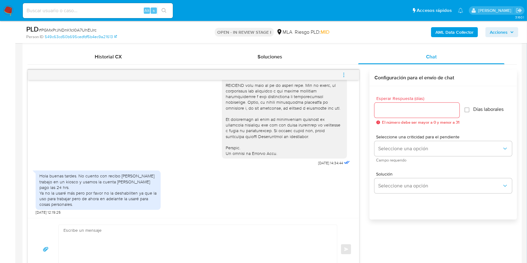
scroll to position [356, 0]
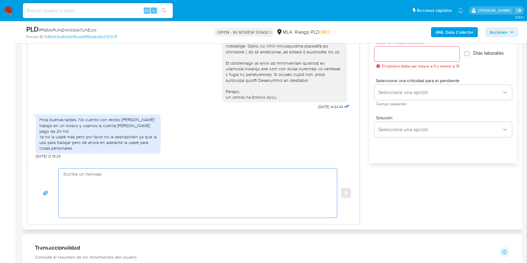
click at [190, 184] on textarea at bounding box center [197, 193] width 266 height 49
paste textarea "Hola, Muchas gracias por la respuesta. Analizamos tu caso y notamos que la info…"
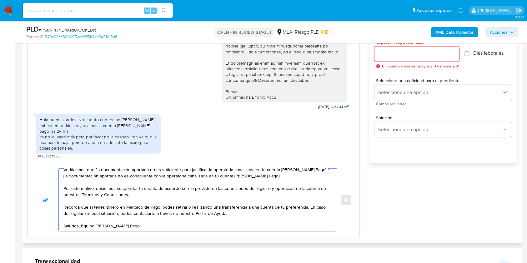
scroll to position [0, 0]
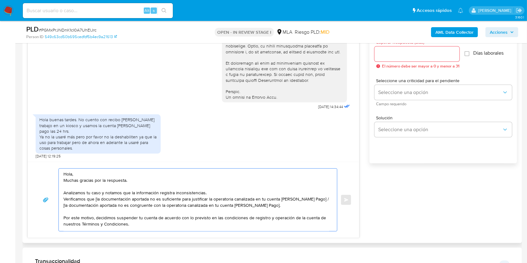
click at [83, 170] on textarea "Hola, Muchas gracias por la respuesta. Analizamos tu caso y notamos que la info…" at bounding box center [197, 200] width 266 height 63
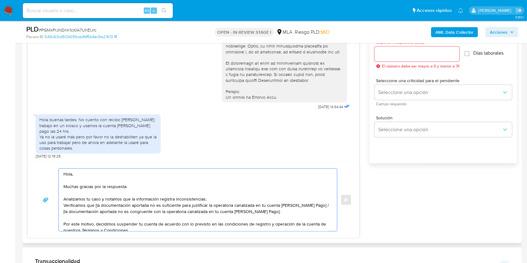
click at [64, 206] on textarea "Hola, Muchas gracias por la respuesta. Analizamos tu caso y notamos que la info…" at bounding box center [197, 200] width 266 height 63
click at [241, 200] on textarea "Hola, Muchas gracias por la respuesta. Analizamos tu caso y notamos que la info…" at bounding box center [197, 200] width 266 height 63
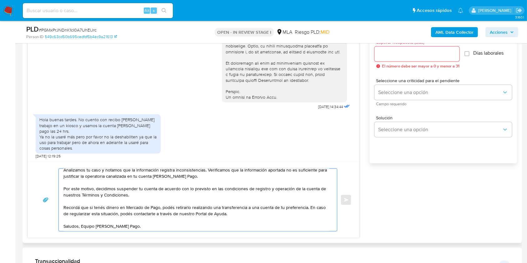
scroll to position [35, 0]
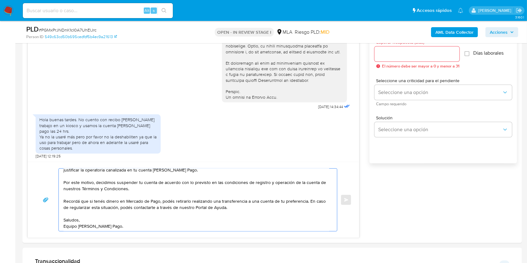
type textarea "Hola, Muchas gracias por la respuesta. Analizamos tu caso y notamos que la info…"
click at [404, 59] on div at bounding box center [417, 54] width 85 height 15
click at [404, 58] on div at bounding box center [417, 54] width 85 height 15
click at [401, 56] on input "Esperar Respuesta (días)" at bounding box center [417, 54] width 85 height 8
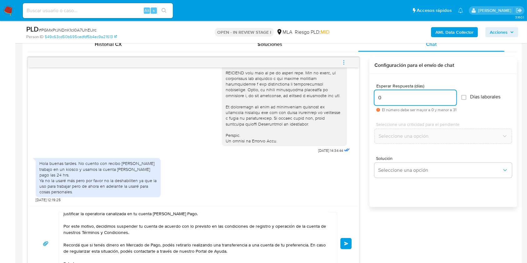
scroll to position [303, 0]
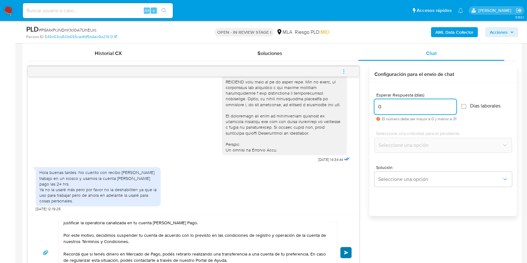
type input "0"
click at [348, 252] on span "Enviar" at bounding box center [346, 253] width 4 height 4
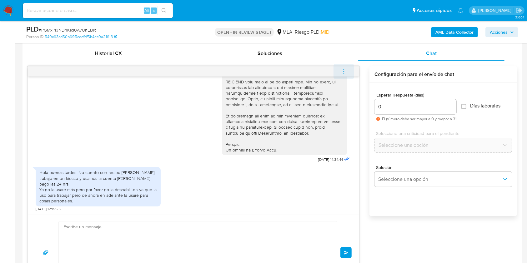
scroll to position [401, 0]
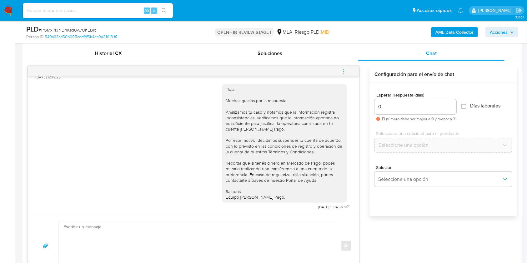
click at [343, 74] on span "menu-action" at bounding box center [344, 71] width 6 height 15
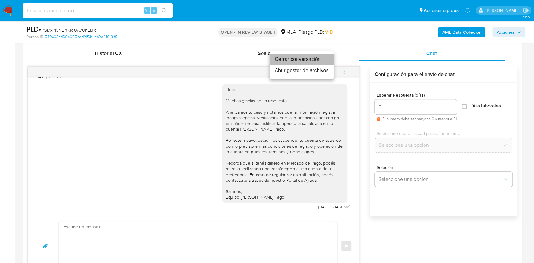
click at [294, 58] on li "Cerrar conversación" at bounding box center [302, 59] width 64 height 11
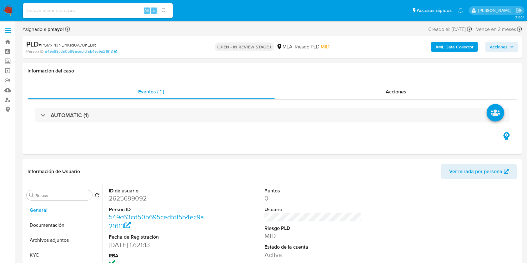
select select "10"
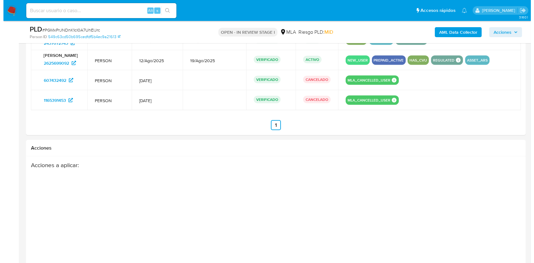
scroll to position [974, 0]
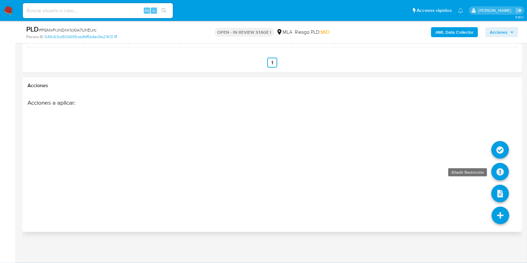
click at [494, 176] on icon at bounding box center [501, 172] width 18 height 18
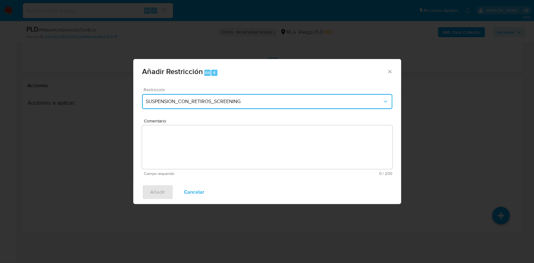
click at [281, 99] on span "SUSPENSION_CON_RETIROS_SCREENING" at bounding box center [264, 102] width 236 height 6
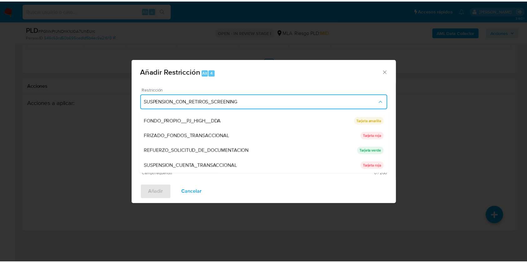
scroll to position [133, 0]
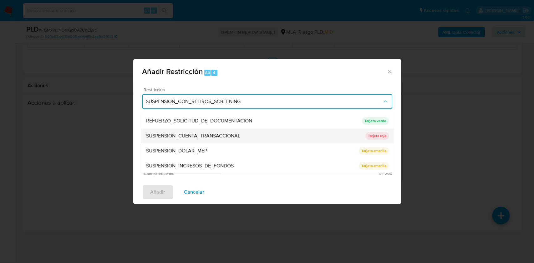
click at [266, 136] on div "SUSPENSION_CUENTA_TRANSACCIONAL" at bounding box center [255, 136] width 219 height 15
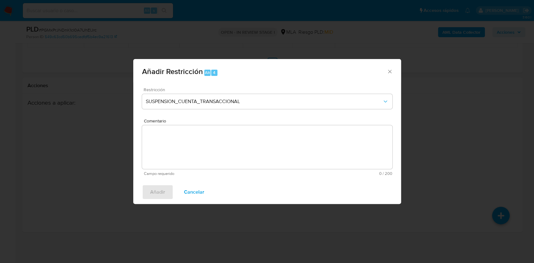
click at [242, 151] on textarea "Comentario" at bounding box center [267, 147] width 250 height 44
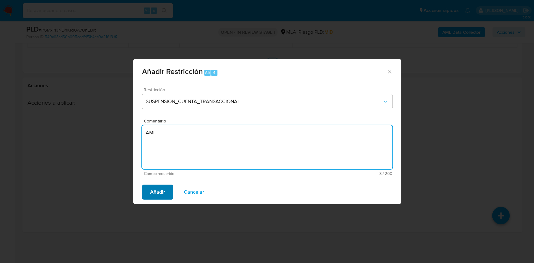
type textarea "AML"
click at [153, 190] on span "Añadir" at bounding box center [157, 192] width 15 height 14
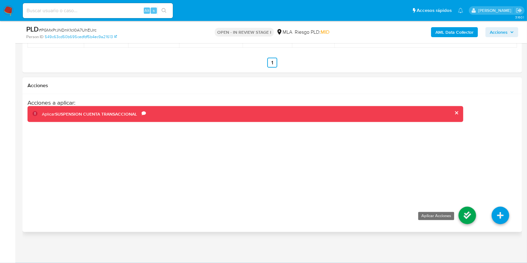
click at [463, 215] on icon at bounding box center [468, 216] width 18 height 18
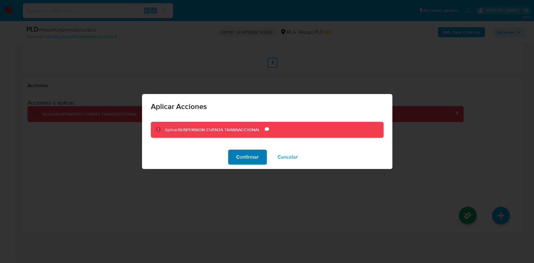
click at [236, 158] on button "Confirmar" at bounding box center [247, 157] width 39 height 15
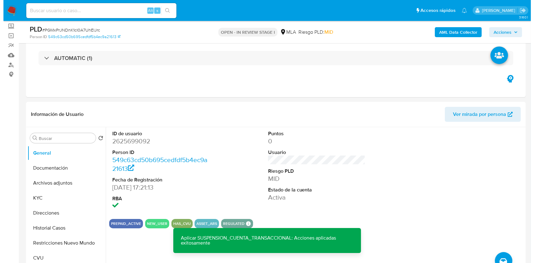
scroll to position [98, 0]
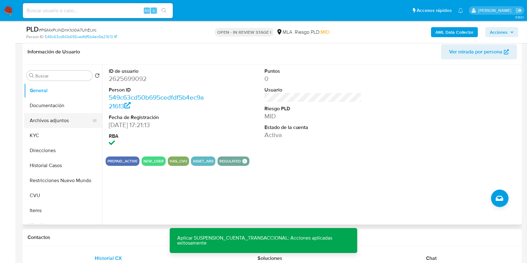
click at [64, 120] on button "Archivos adjuntos" at bounding box center [60, 120] width 73 height 15
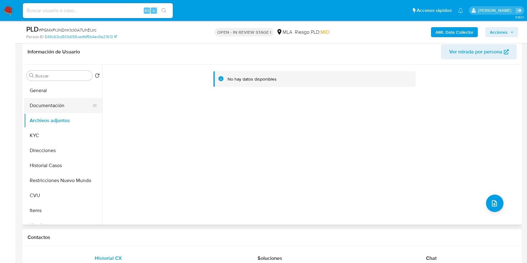
click at [69, 102] on button "Documentación" at bounding box center [60, 105] width 73 height 15
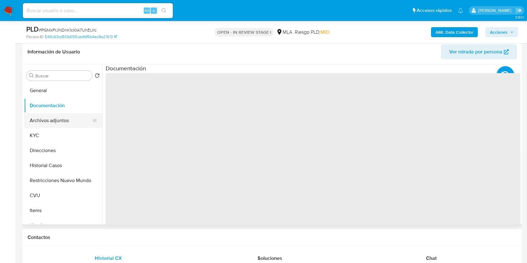
click at [68, 120] on button "Archivos adjuntos" at bounding box center [60, 120] width 73 height 15
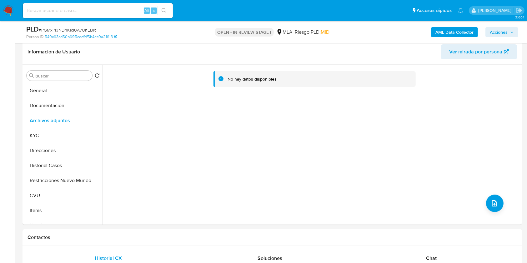
click at [461, 34] on b "AML Data Collector" at bounding box center [455, 32] width 38 height 10
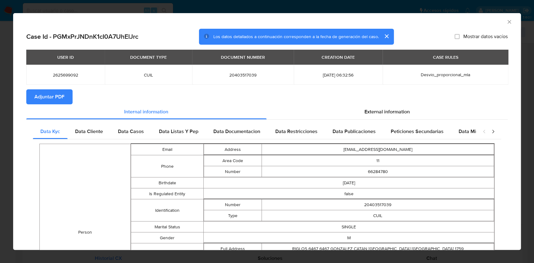
click at [506, 22] on icon "Cerrar ventana" at bounding box center [509, 22] width 6 height 6
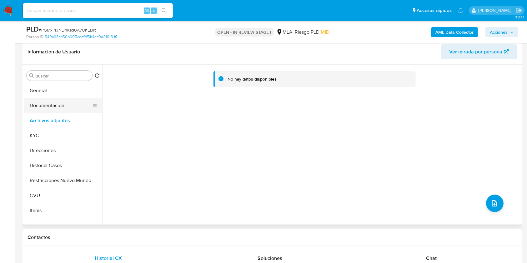
click at [54, 112] on button "Documentación" at bounding box center [60, 105] width 73 height 15
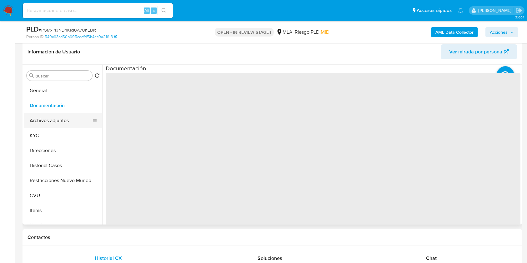
click at [59, 119] on button "Archivos adjuntos" at bounding box center [60, 120] width 73 height 15
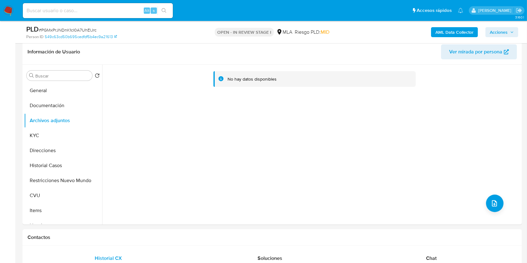
click at [460, 29] on b "AML Data Collector" at bounding box center [455, 32] width 38 height 10
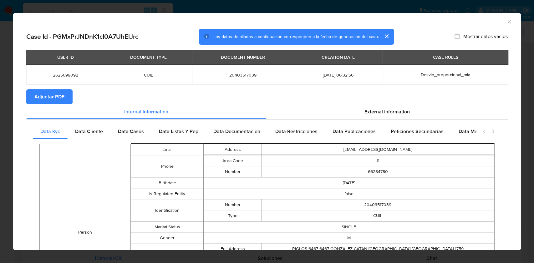
click at [48, 95] on span "Adjuntar PDF" at bounding box center [49, 97] width 30 height 14
click at [506, 25] on icon "Cerrar ventana" at bounding box center [509, 22] width 6 height 6
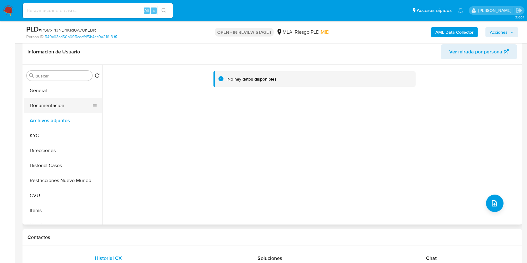
click at [59, 111] on button "Documentación" at bounding box center [60, 105] width 73 height 15
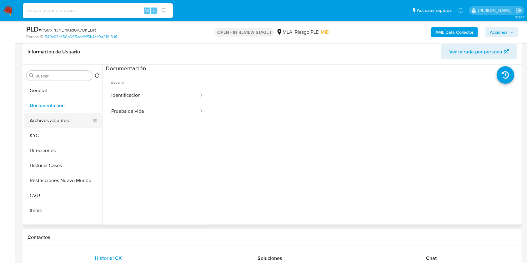
click at [60, 117] on button "Archivos adjuntos" at bounding box center [60, 120] width 73 height 15
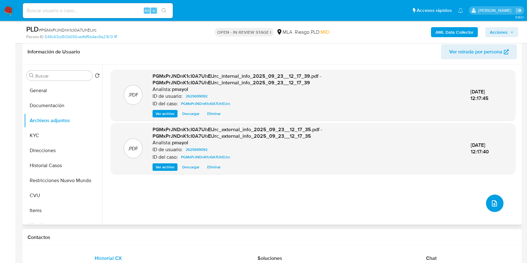
click at [493, 206] on icon "upload-file" at bounding box center [495, 204] width 8 height 8
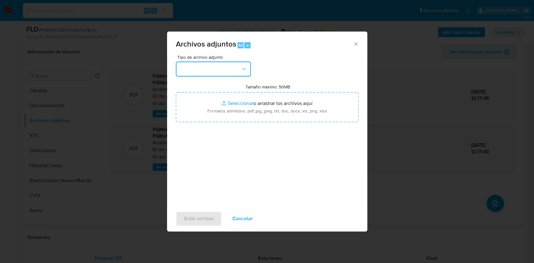
click at [239, 72] on button "button" at bounding box center [213, 69] width 75 height 15
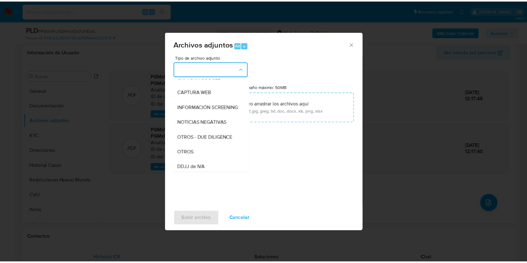
scroll to position [65, 0]
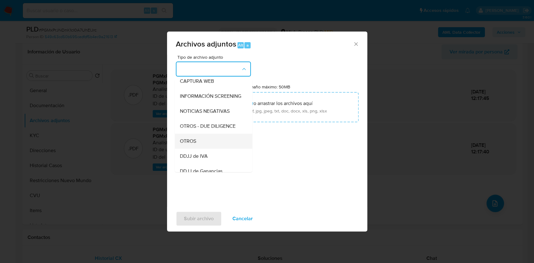
click at [200, 143] on div "OTROS" at bounding box center [212, 141] width 64 height 15
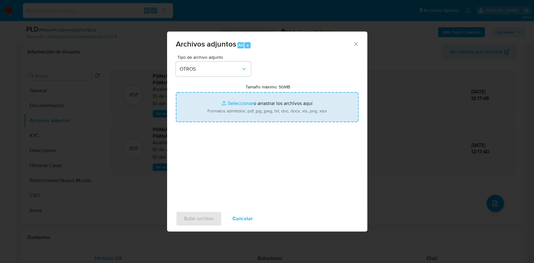
click at [226, 120] on input "Tamaño máximo: 50MB Seleccionar archivos" at bounding box center [267, 107] width 183 height 30
type input "C:\fakepath\Caselog PGMxPrJNDnK1cI0A7UhElJrc.docx"
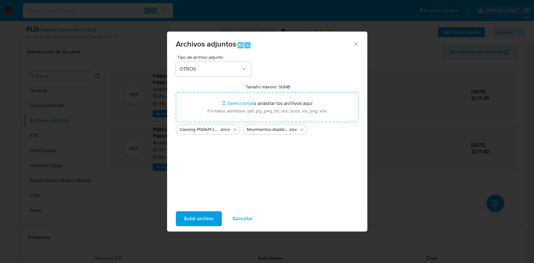
click at [203, 221] on span "Subir archivo" at bounding box center [199, 219] width 30 height 14
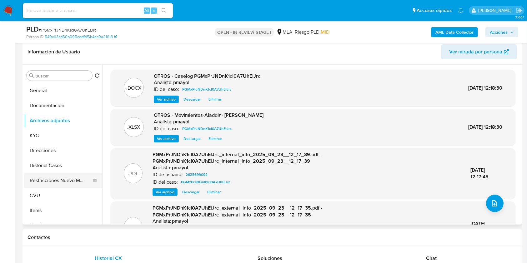
click at [41, 181] on button "Restricciones Nuevo Mundo" at bounding box center [60, 180] width 73 height 15
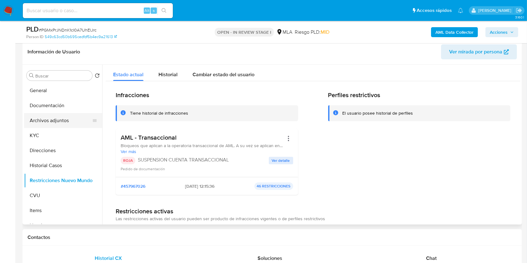
click at [62, 121] on button "Archivos adjuntos" at bounding box center [60, 120] width 73 height 15
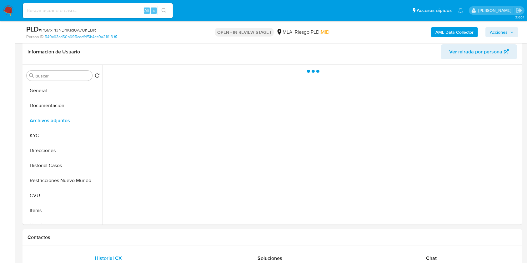
click at [505, 27] on span "Acciones" at bounding box center [499, 32] width 18 height 10
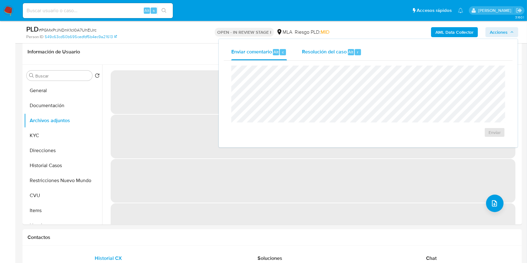
click at [332, 54] on span "Resolución del caso" at bounding box center [324, 51] width 45 height 7
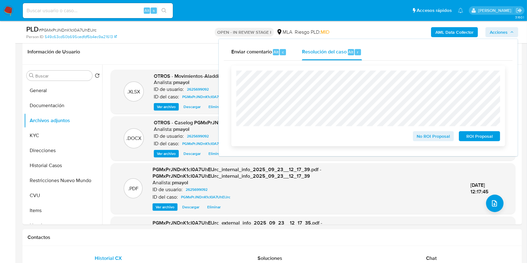
click at [466, 132] on button "ROI Proposal" at bounding box center [479, 136] width 41 height 10
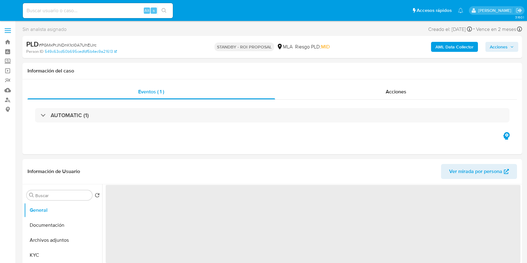
select select "10"
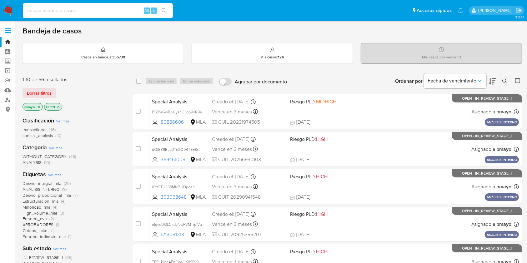
click at [94, 13] on input at bounding box center [98, 11] width 150 height 8
paste input "QnaLSvLR7SucreYUbiuHw9HD"
type input "QnaLSvLR7SucreYUbiuHw9HD"
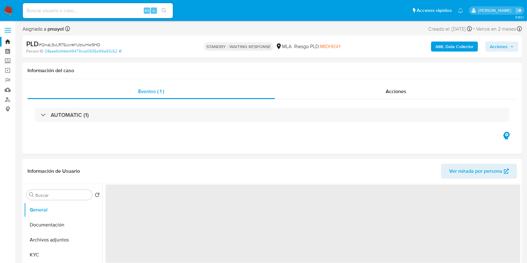
select select "10"
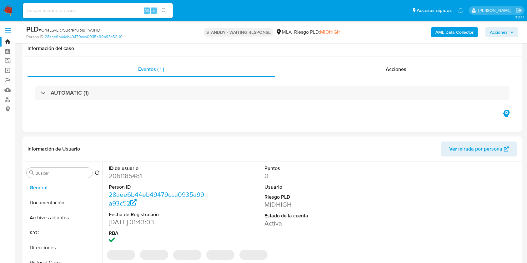
scroll to position [26, 0]
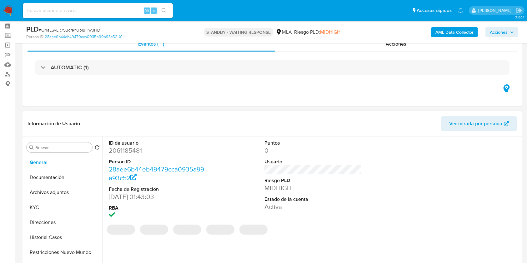
click at [127, 152] on dd "2061185481" at bounding box center [158, 150] width 98 height 9
copy dd "2061185481"
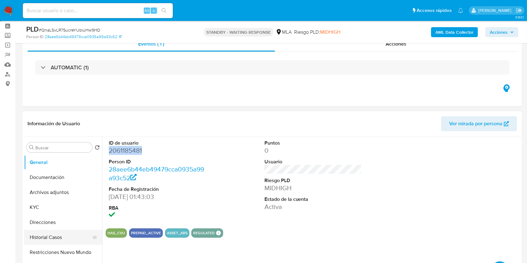
click at [63, 240] on button "Historial Casos" at bounding box center [60, 237] width 73 height 15
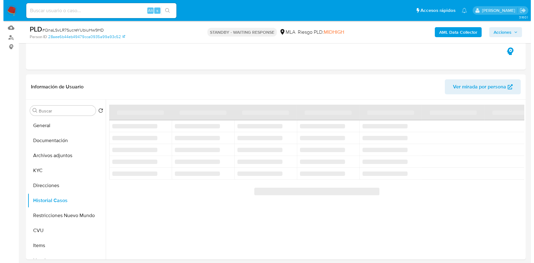
scroll to position [63, 0]
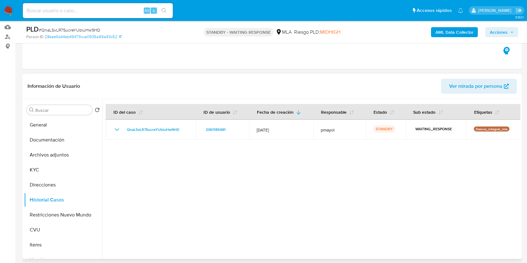
click at [467, 84] on span "Ver mirada por persona" at bounding box center [476, 86] width 53 height 15
click at [449, 31] on b "AML Data Collector" at bounding box center [455, 32] width 38 height 10
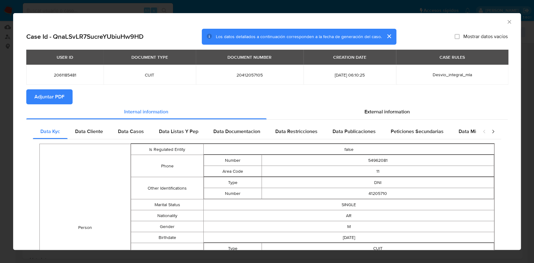
click at [506, 22] on icon "Cerrar ventana" at bounding box center [509, 22] width 6 height 6
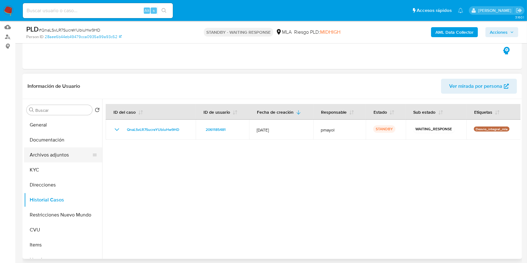
click at [70, 156] on button "Archivos adjuntos" at bounding box center [60, 155] width 73 height 15
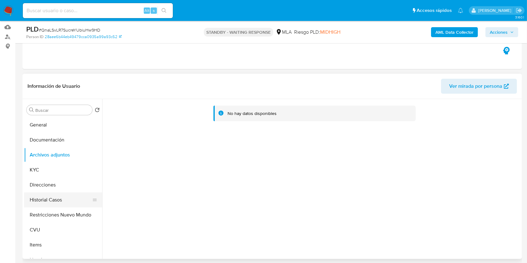
click at [63, 203] on button "Historial Casos" at bounding box center [60, 200] width 73 height 15
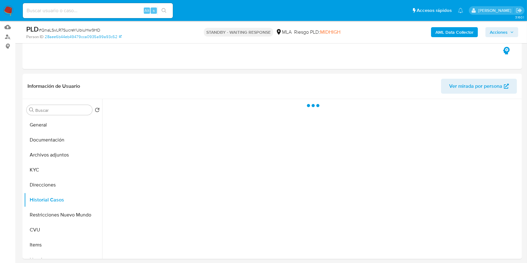
click at [460, 32] on b "AML Data Collector" at bounding box center [455, 32] width 38 height 10
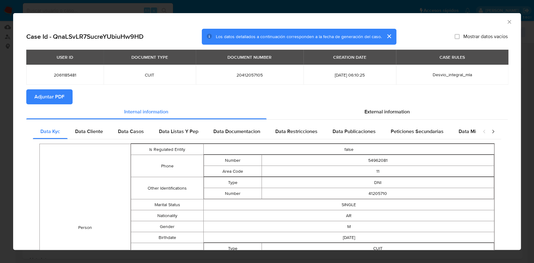
click at [53, 87] on div "USER ID DOCUMENT TYPE DOCUMENT NUMBER CREATION DATE CASE RULES 2061185481 CUIT …" at bounding box center [266, 70] width 481 height 40
click at [57, 96] on span "Adjuntar PDF" at bounding box center [49, 97] width 30 height 14
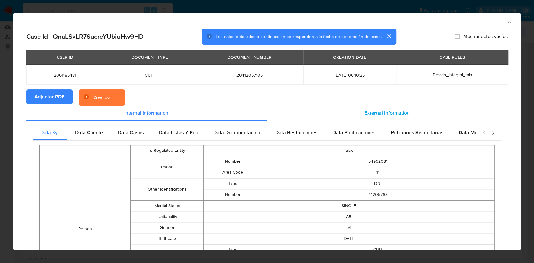
click at [398, 108] on div "External information" at bounding box center [387, 113] width 241 height 15
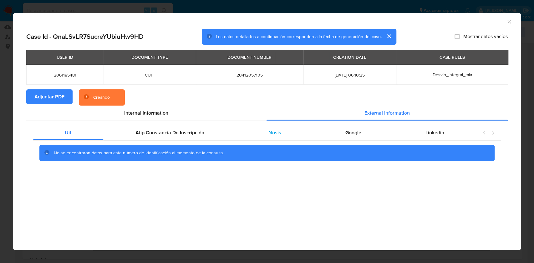
click at [289, 134] on div "Nosis" at bounding box center [274, 132] width 77 height 15
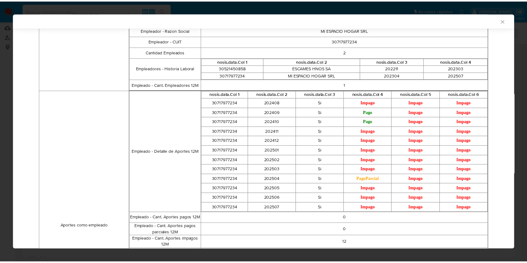
scroll to position [283, 0]
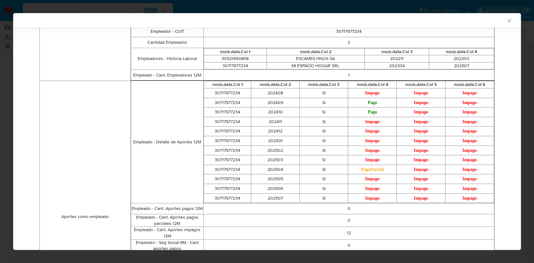
click at [506, 20] on icon "Cerrar ventana" at bounding box center [509, 21] width 6 height 6
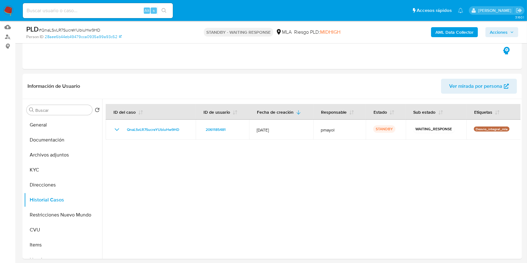
click at [93, 7] on input at bounding box center [98, 11] width 150 height 8
paste input "FsZOYgGkWUtinO9yurygNCdG"
type input "FsZOYgGkWUtinO9yurygNCdG"
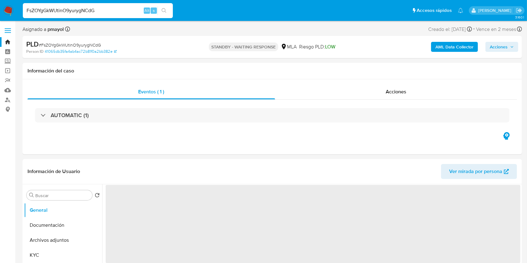
select select "10"
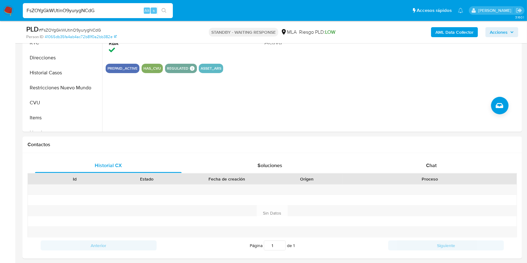
scroll to position [194, 0]
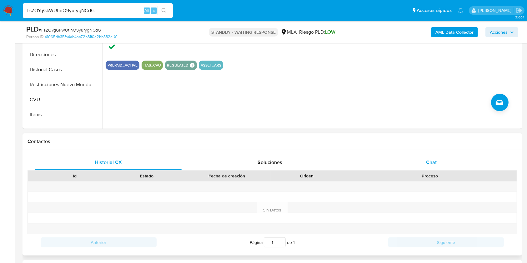
click at [412, 162] on div "Chat" at bounding box center [431, 162] width 147 height 15
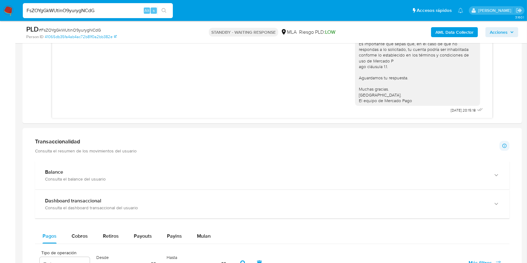
scroll to position [404, 0]
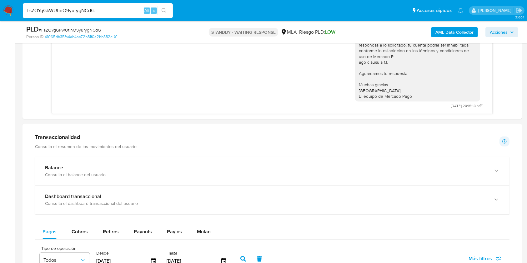
click at [7, 9] on img at bounding box center [8, 10] width 11 height 11
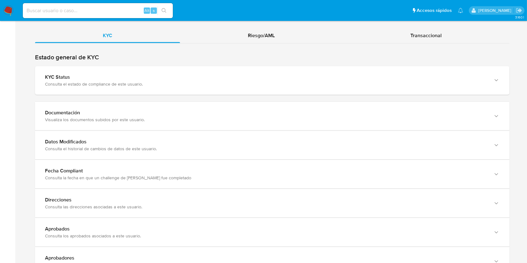
scroll to position [580, 0]
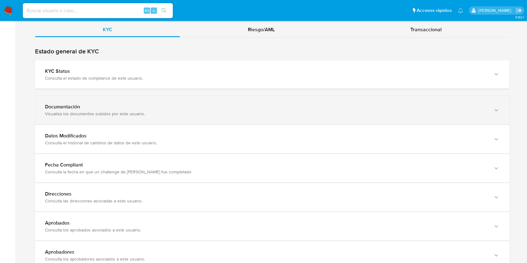
click at [498, 106] on div "button" at bounding box center [496, 110] width 8 height 13
